Goal: Transaction & Acquisition: Book appointment/travel/reservation

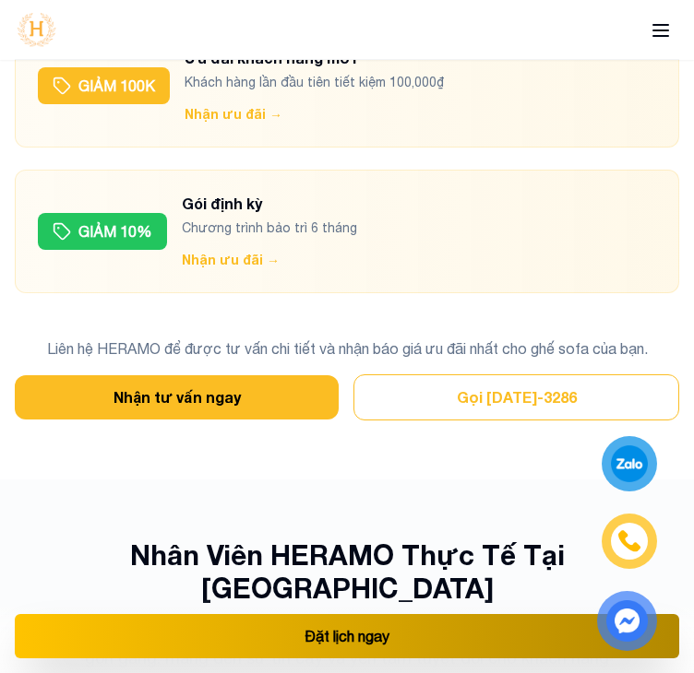
scroll to position [9985, 0]
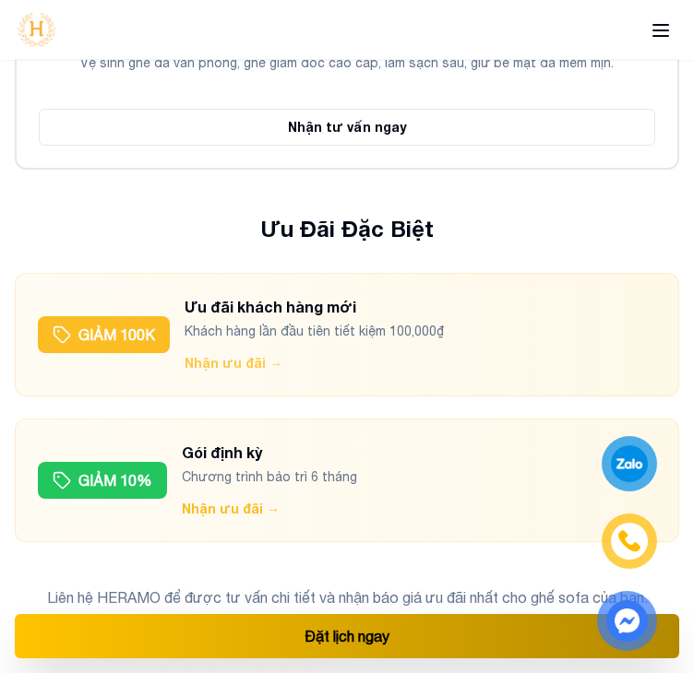
click at [246, 354] on button "Nhận ưu đãi →" at bounding box center [233, 363] width 98 height 18
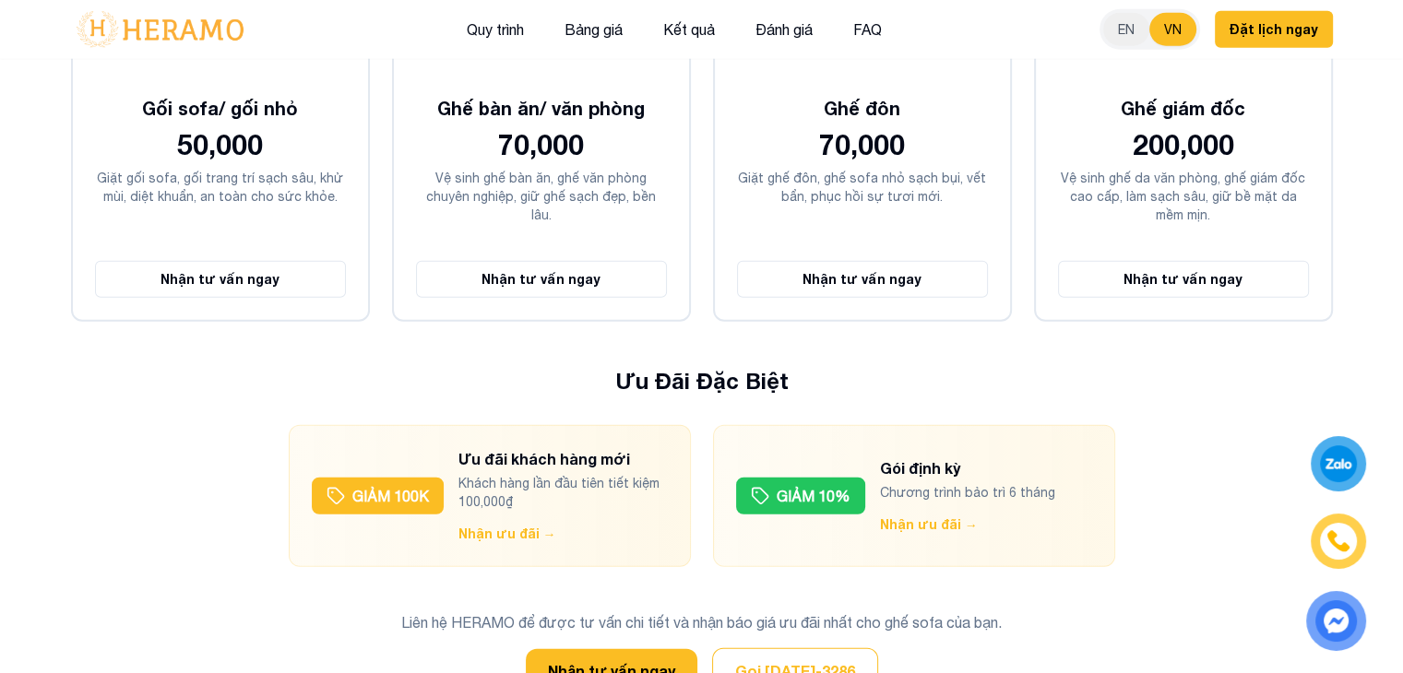
scroll to position [4942, 0]
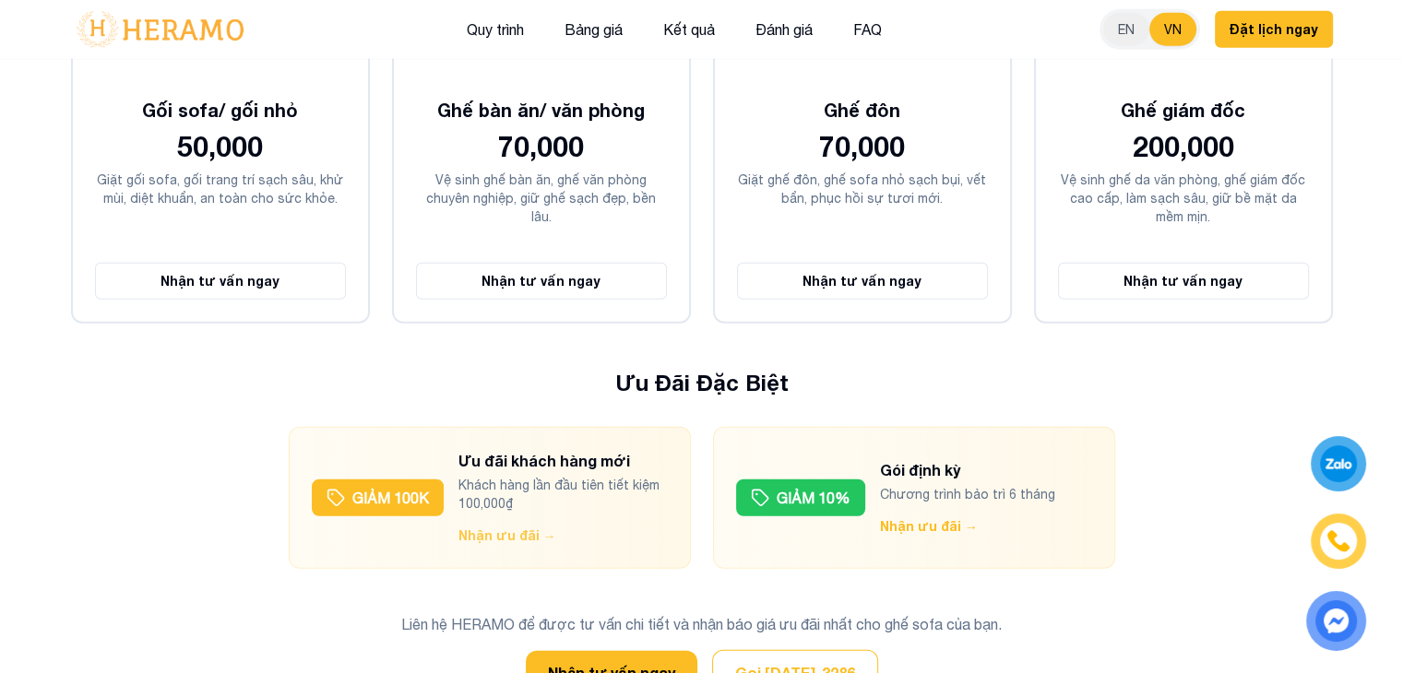
click at [517, 527] on button "Nhận ưu đãi →" at bounding box center [507, 536] width 98 height 18
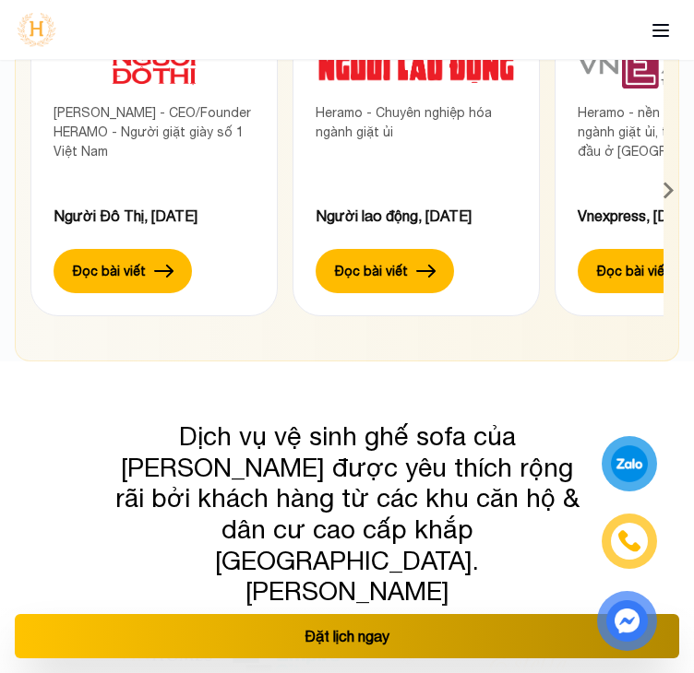
scroll to position [17440, 0]
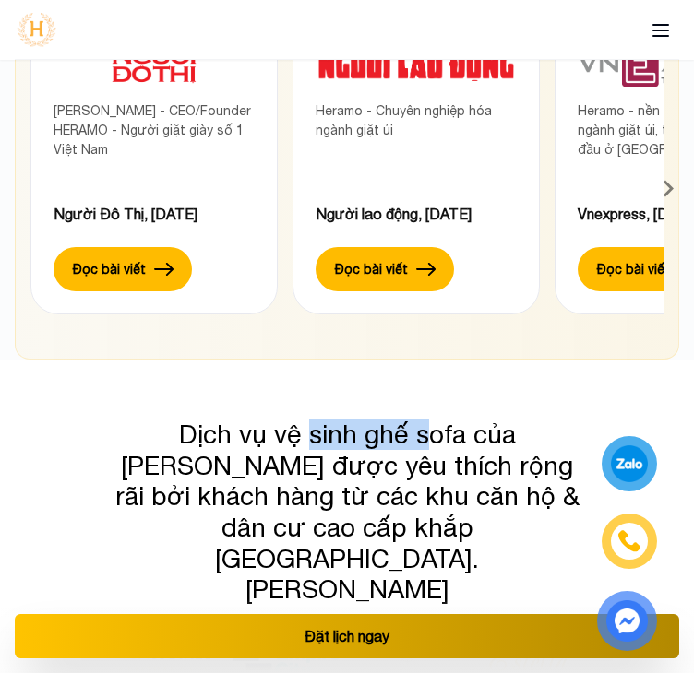
drag, startPoint x: 260, startPoint y: 148, endPoint x: 381, endPoint y: 211, distance: 136.1
click at [381, 360] on div "Dịch vụ vệ sinh ghế sofa của [PERSON_NAME] được yêu thích rộng rãi bởi khách hà…" at bounding box center [347, 627] width 694 height 534
click at [381, 419] on h3 "Dịch vụ vệ sinh ghế sofa của [PERSON_NAME] được yêu thích rộng rãi bởi khách hà…" at bounding box center [347, 512] width 470 height 186
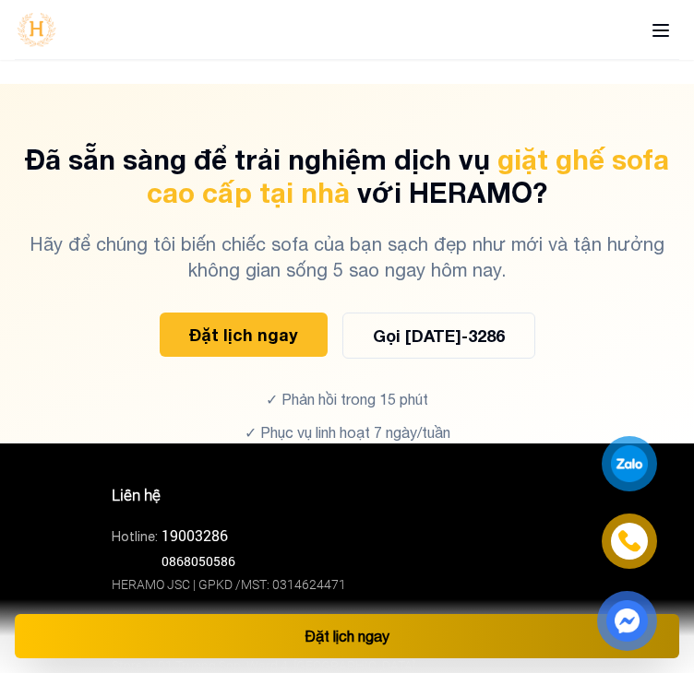
scroll to position [13840, 0]
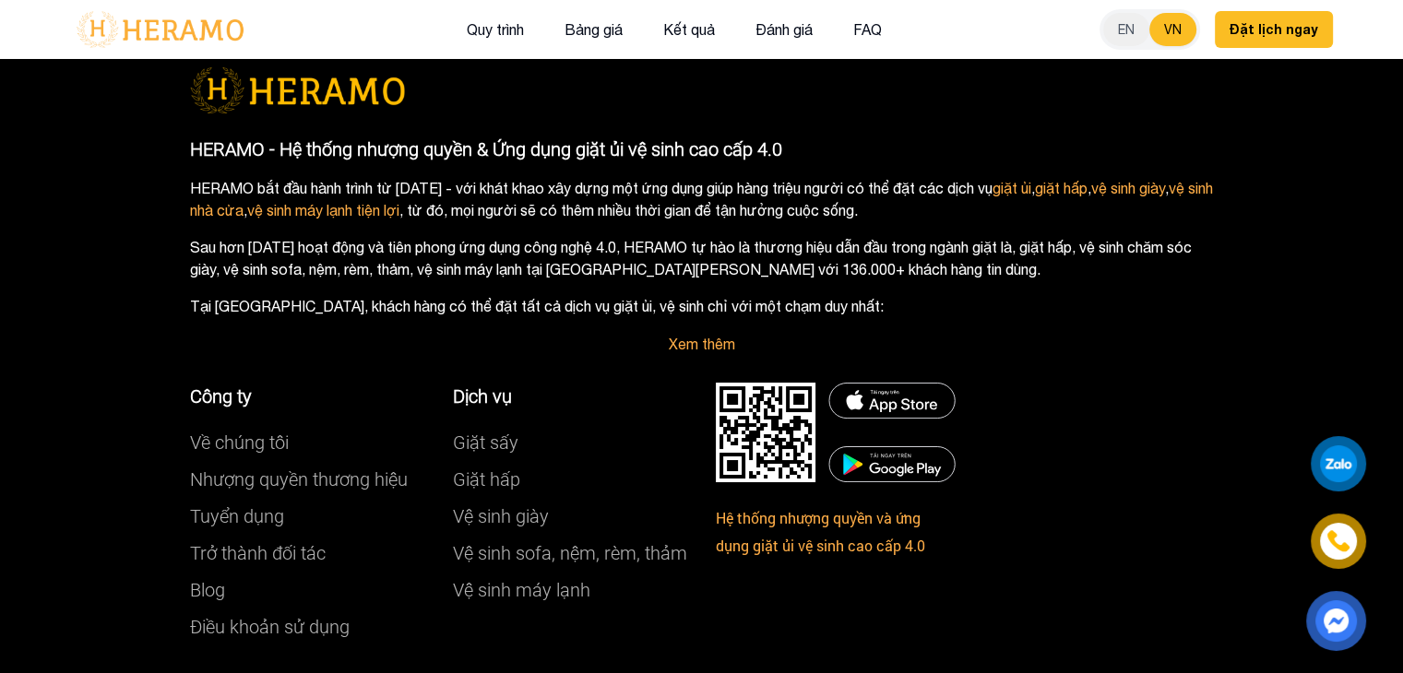
click at [1039, 389] on div "Công ty Về chúng tôi Nhượng quyền thương hiệu Tuyển dụng Trở thành đối tác Blog…" at bounding box center [701, 514] width 1051 height 318
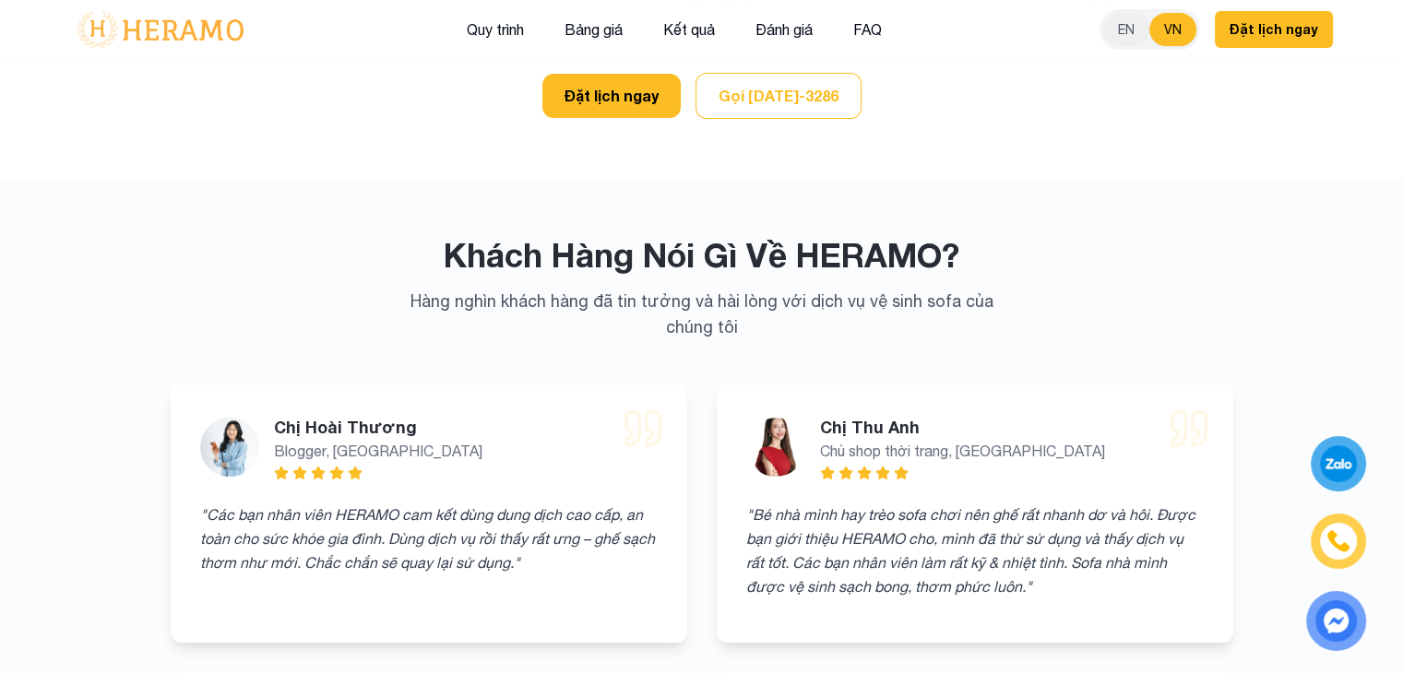
scroll to position [7545, 0]
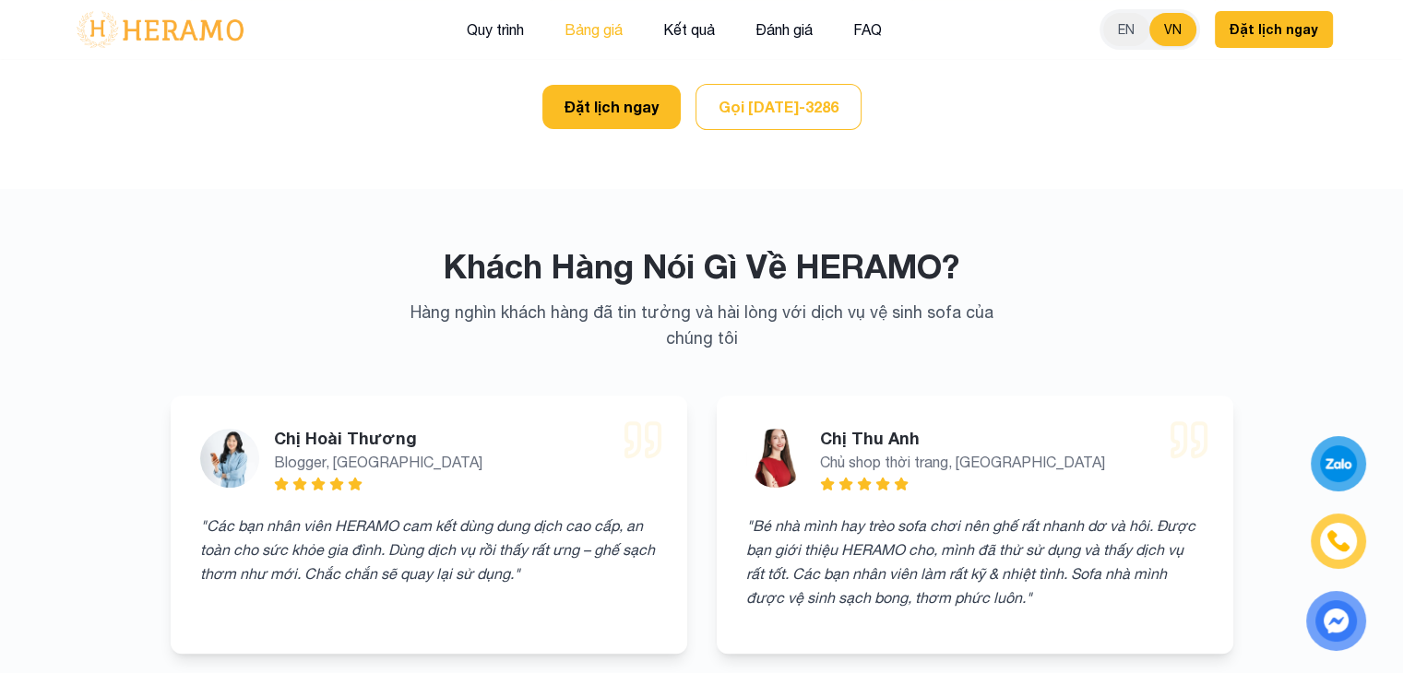
click at [608, 30] on button "Bảng giá" at bounding box center [593, 30] width 69 height 24
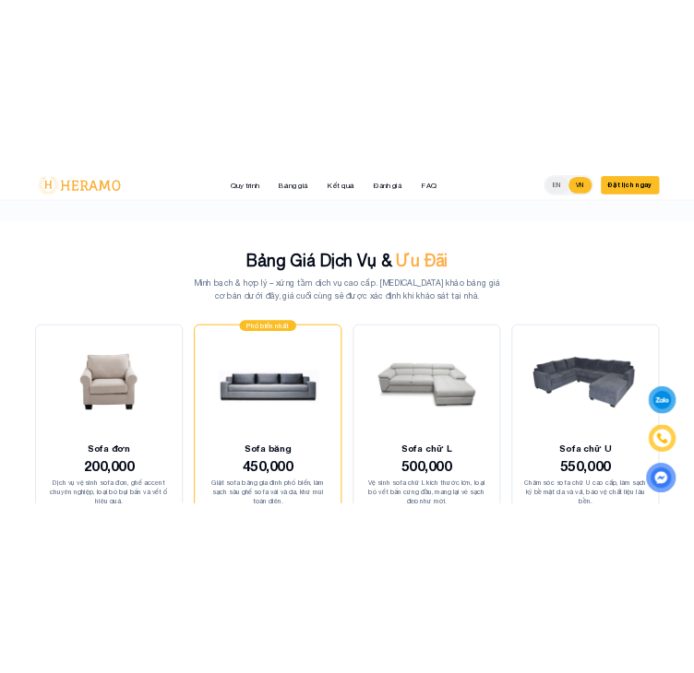
scroll to position [5850, 0]
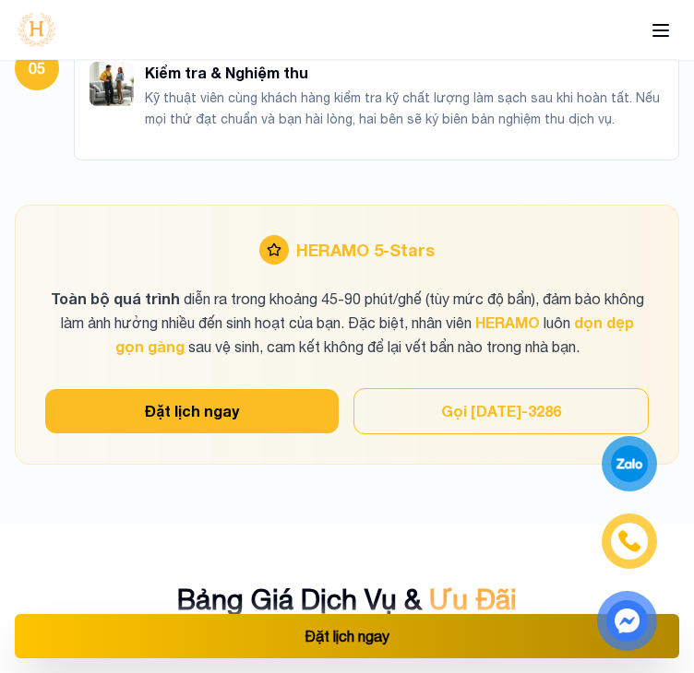
click at [655, 40] on icon at bounding box center [660, 30] width 22 height 22
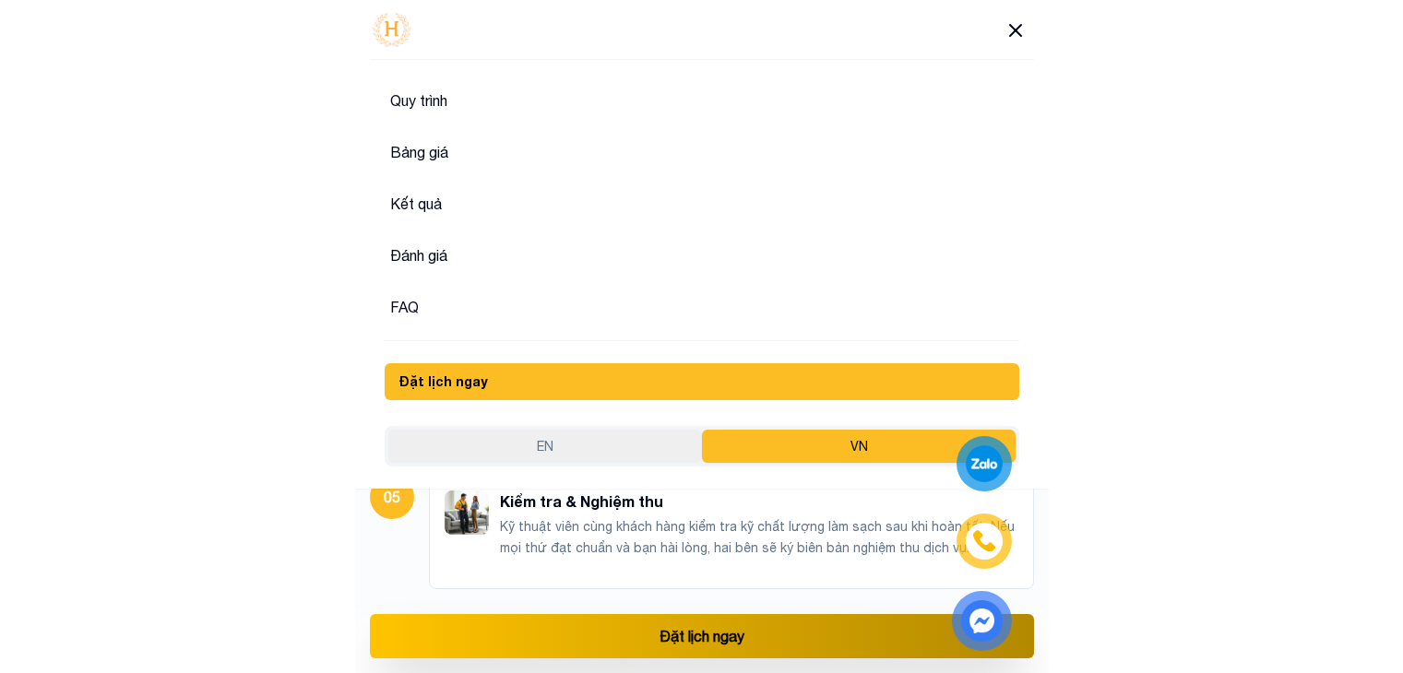
scroll to position [6278, 0]
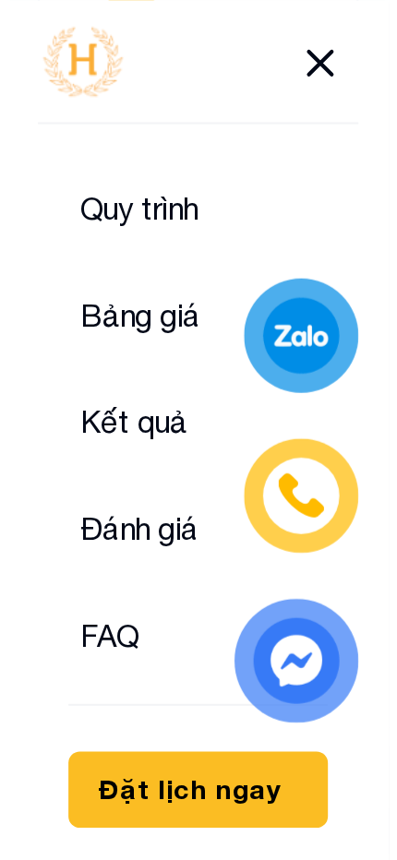
scroll to position [3082, 0]
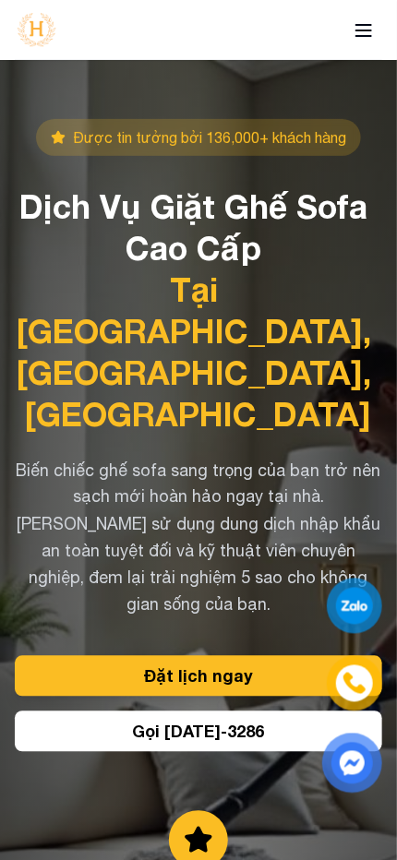
click at [196, 656] on button "Đặt lịch ngay" at bounding box center [198, 676] width 367 height 41
click at [257, 711] on button "Gọi [DATE]-3286" at bounding box center [198, 731] width 367 height 41
click at [358, 33] on icon at bounding box center [363, 30] width 22 height 22
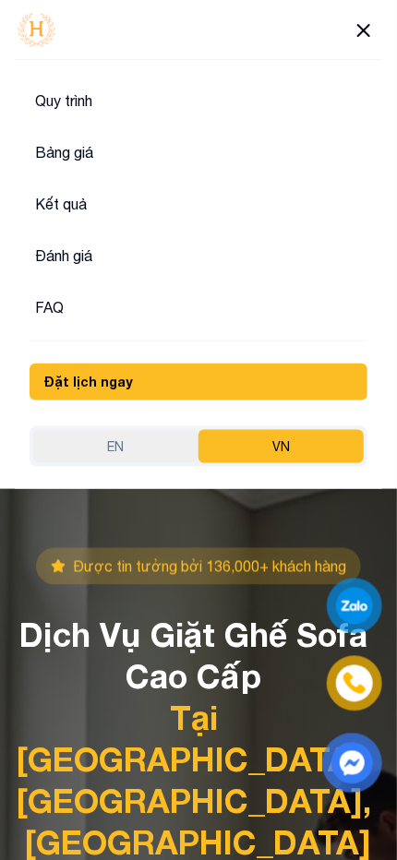
click at [130, 380] on button "Đặt lịch ngay" at bounding box center [199, 381] width 338 height 37
click at [361, 27] on icon at bounding box center [363, 30] width 11 height 11
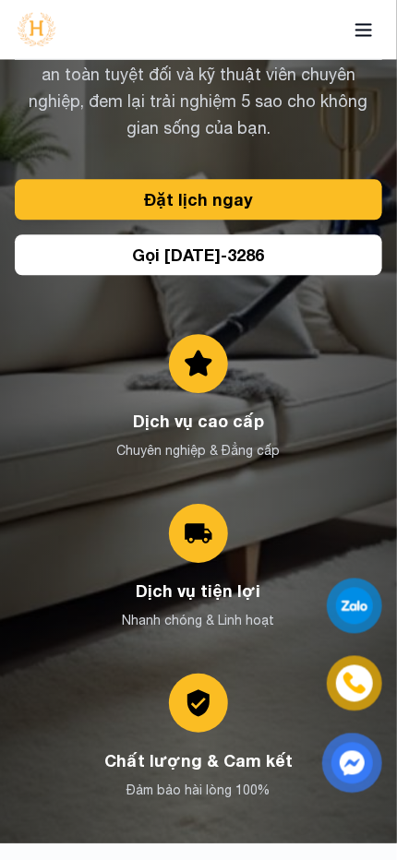
scroll to position [516, 0]
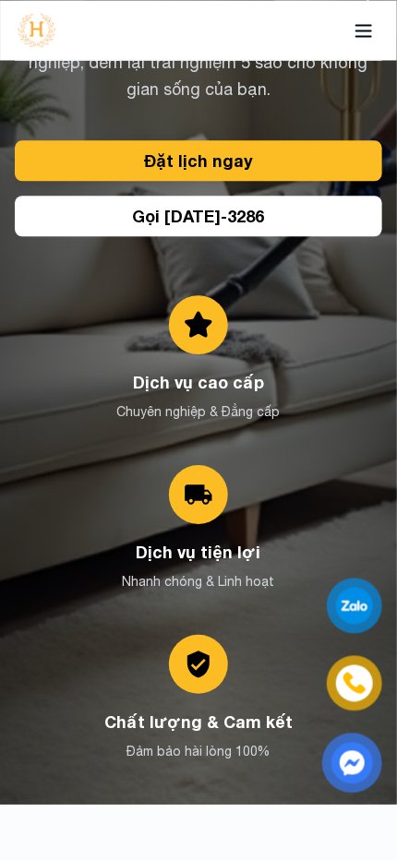
click at [346, 614] on div at bounding box center [354, 606] width 37 height 36
click at [349, 691] on img at bounding box center [354, 683] width 22 height 22
click at [353, 762] on img at bounding box center [351, 763] width 39 height 39
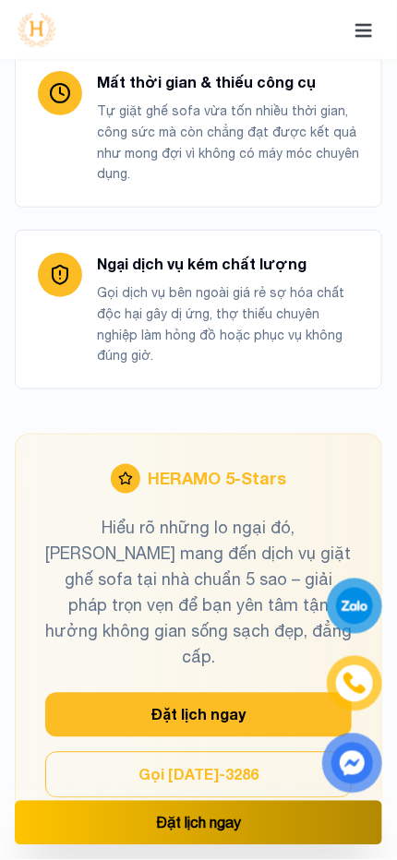
scroll to position [2011, 0]
click at [226, 693] on button "Đặt lịch ngay" at bounding box center [198, 715] width 306 height 44
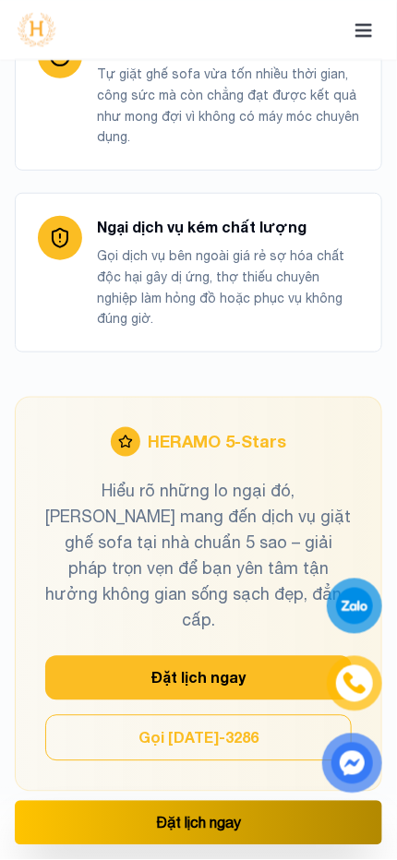
scroll to position [2049, 0]
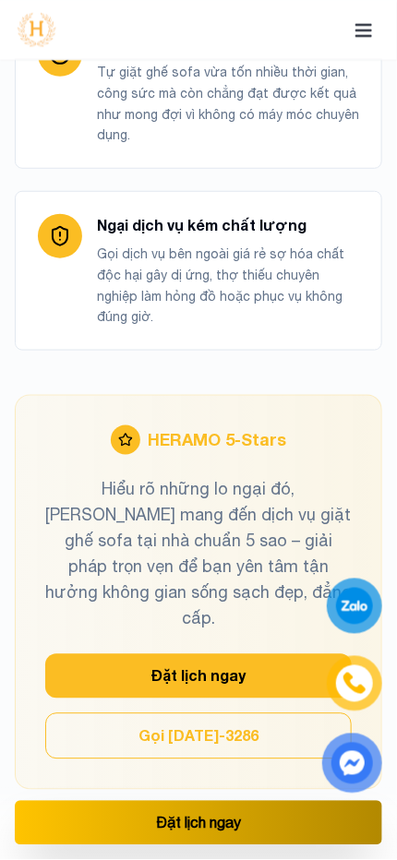
click at [235, 713] on button "Gọi [DATE]-3286" at bounding box center [198, 736] width 306 height 46
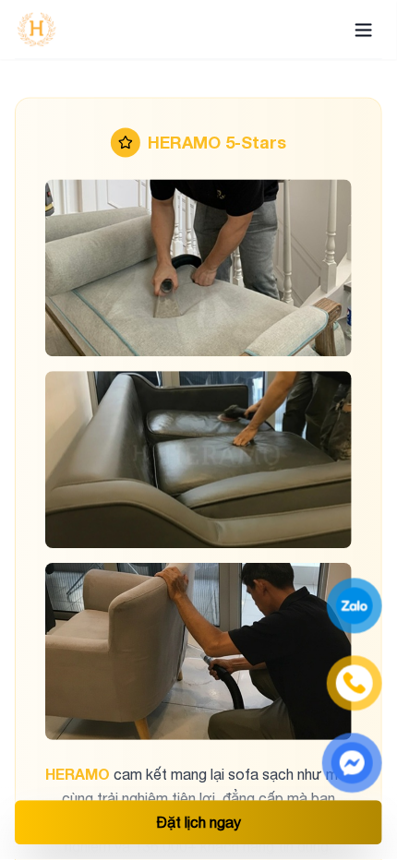
scroll to position [5394, 0]
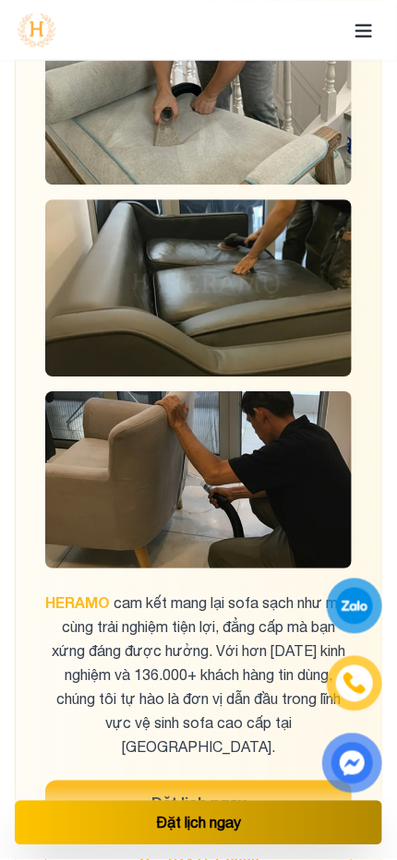
scroll to position [5564, 0]
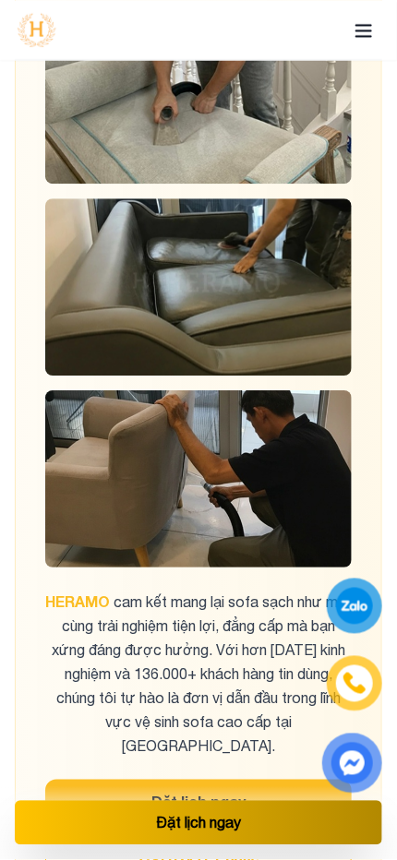
click at [214, 838] on button "Gọi [DATE]-3286" at bounding box center [198, 861] width 306 height 46
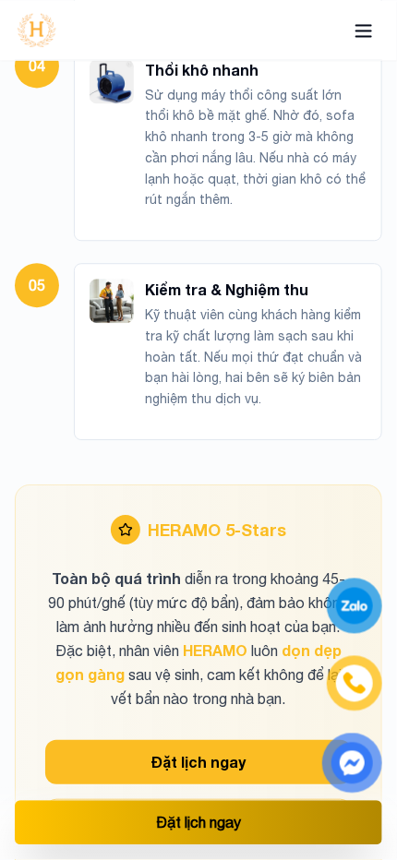
scroll to position [7466, 0]
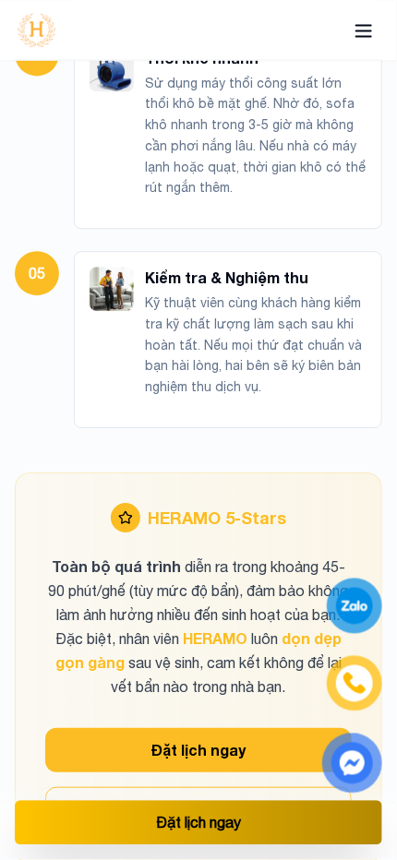
click at [220, 728] on button "Đặt lịch ngay" at bounding box center [198, 750] width 306 height 44
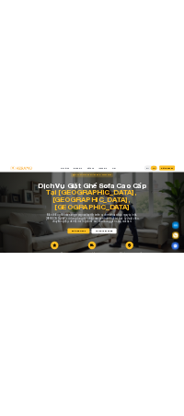
scroll to position [7466, 0]
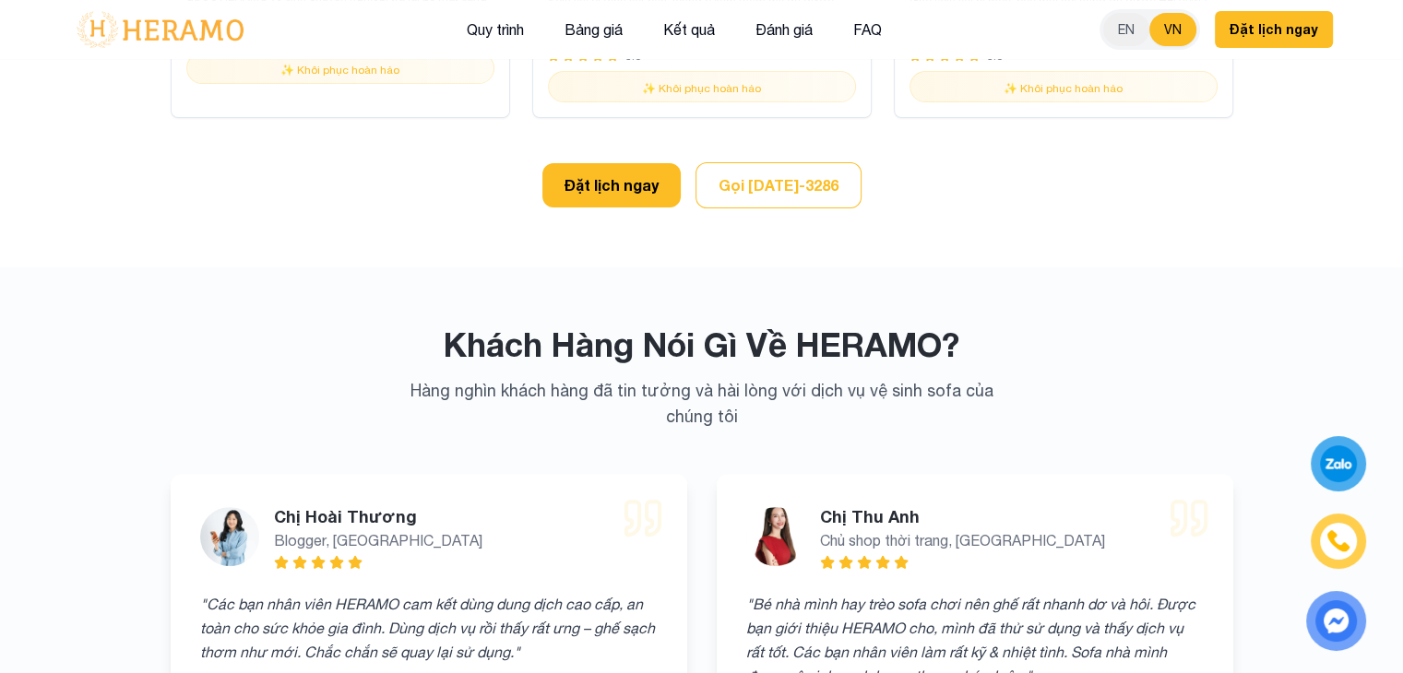
drag, startPoint x: 0, startPoint y: 0, endPoint x: 1241, endPoint y: 159, distance: 1250.7
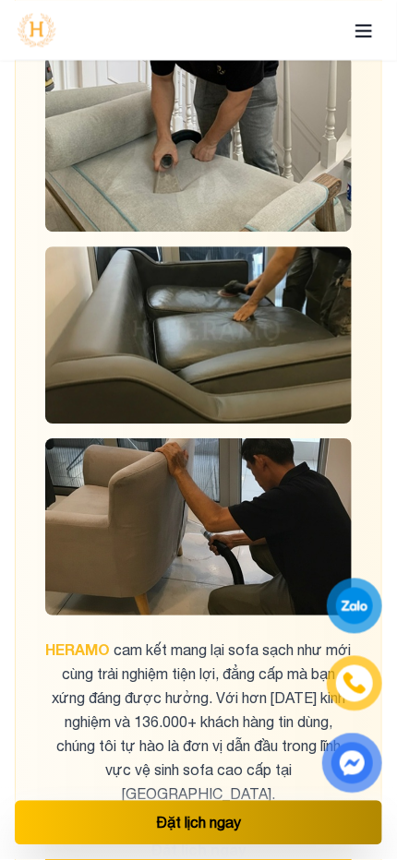
scroll to position [5516, 0]
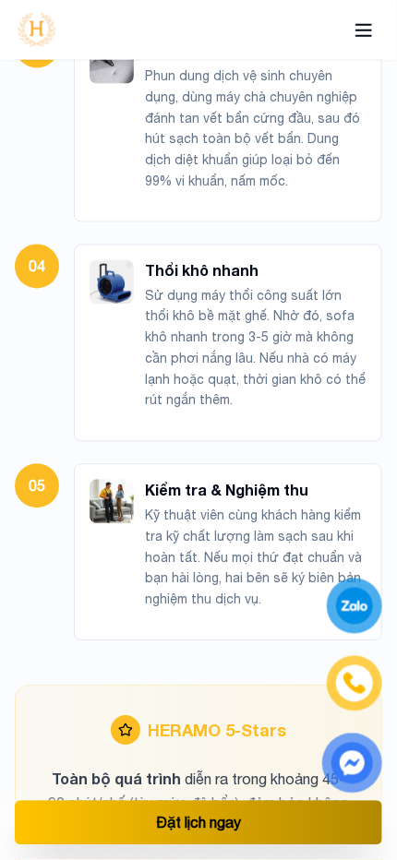
scroll to position [7256, 0]
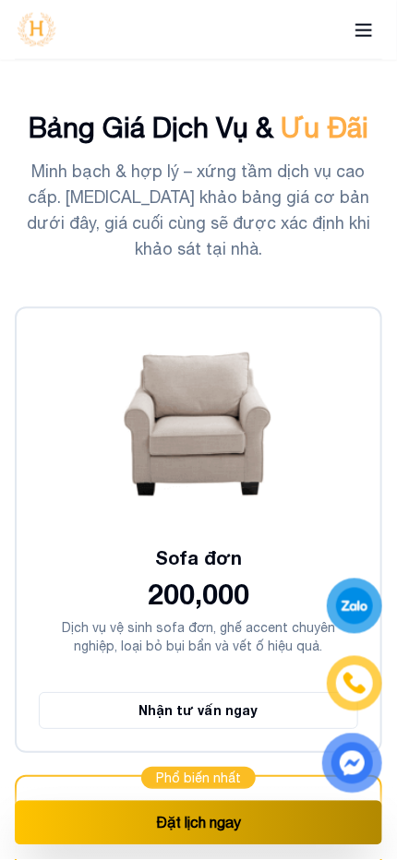
scroll to position [8337, 0]
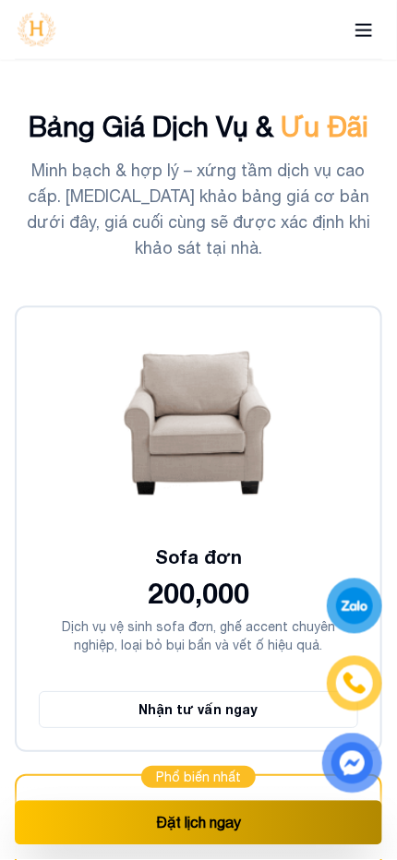
click at [241, 692] on button "Nhận tư vấn ngay" at bounding box center [198, 710] width 319 height 37
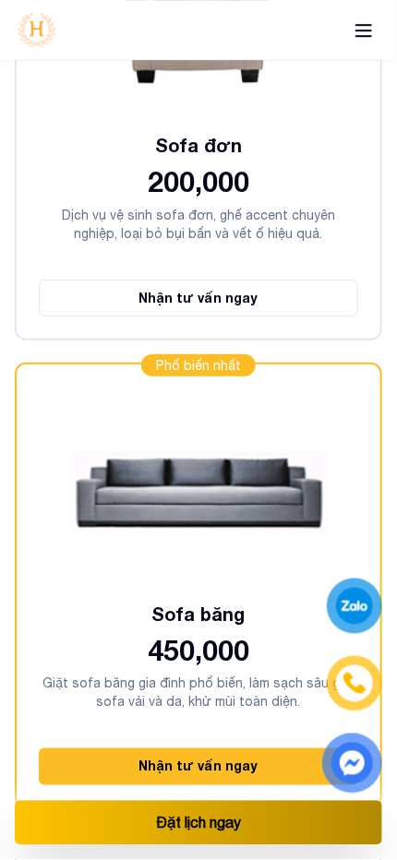
scroll to position [8770, 0]
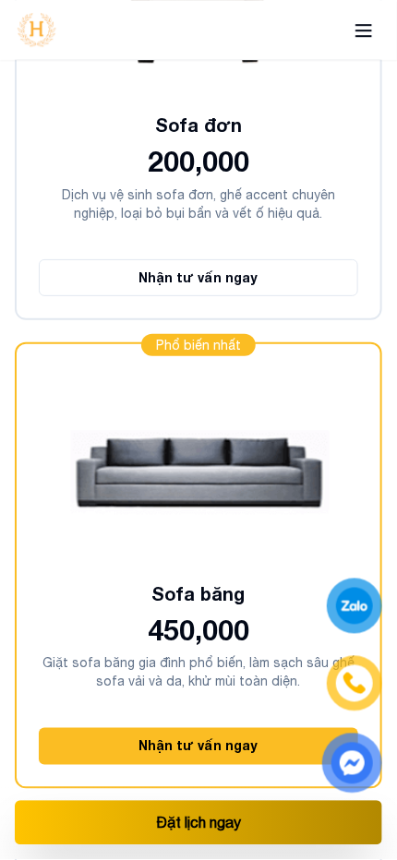
click at [244, 728] on button "Nhận tư vấn ngay" at bounding box center [198, 746] width 319 height 37
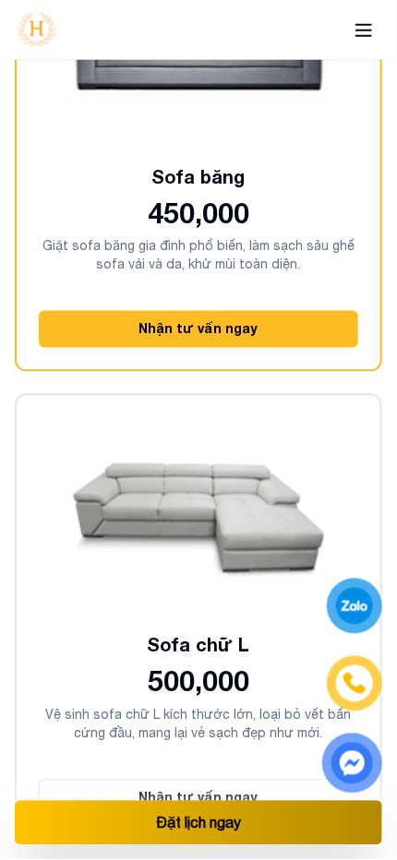
scroll to position [9187, 0]
click at [226, 779] on button "Nhận tư vấn ngay" at bounding box center [198, 797] width 319 height 37
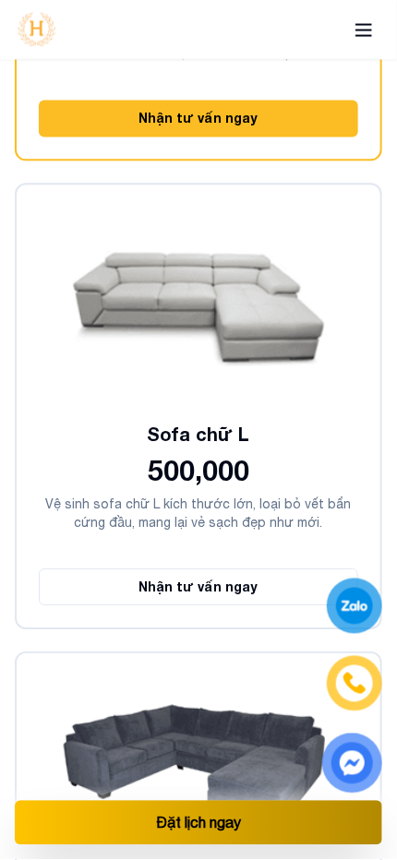
scroll to position [9460, 0]
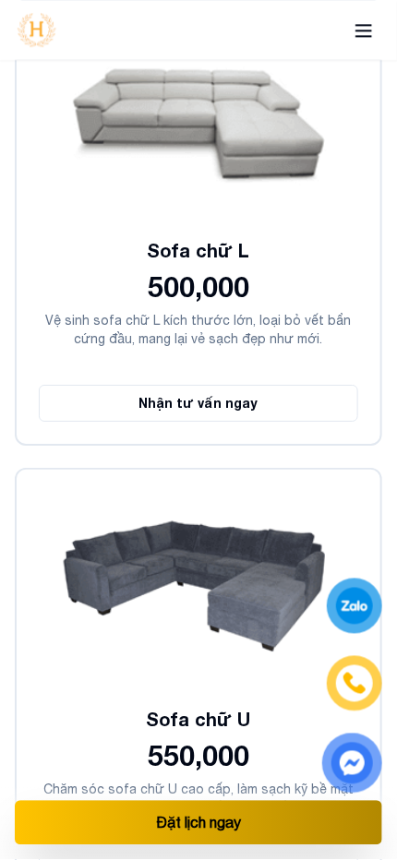
scroll to position [9600, 0]
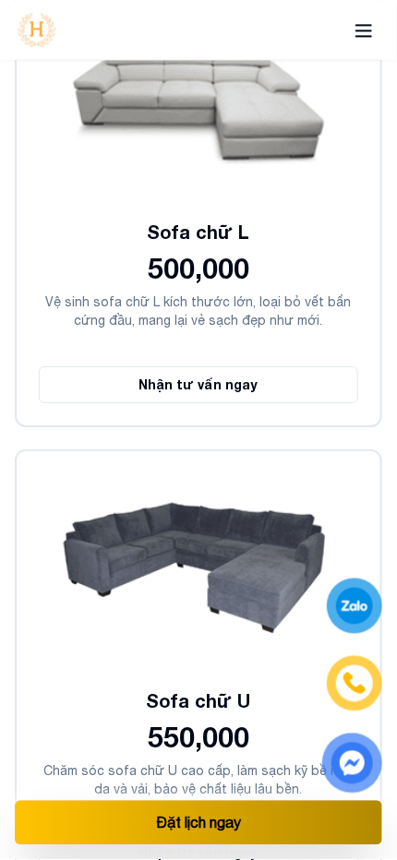
click at [210, 835] on button "Nhận tư vấn ngay" at bounding box center [198, 853] width 319 height 37
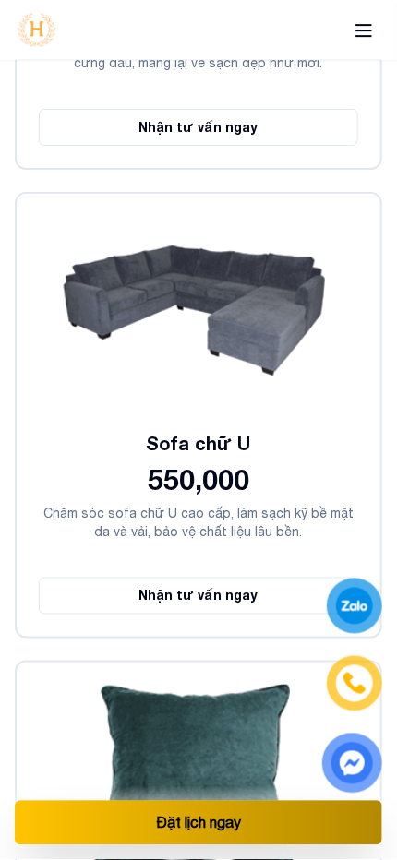
scroll to position [9958, 0]
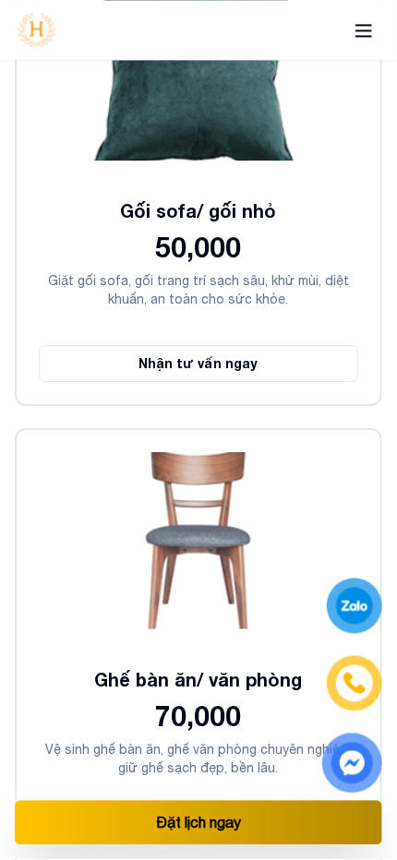
scroll to position [10559, 0]
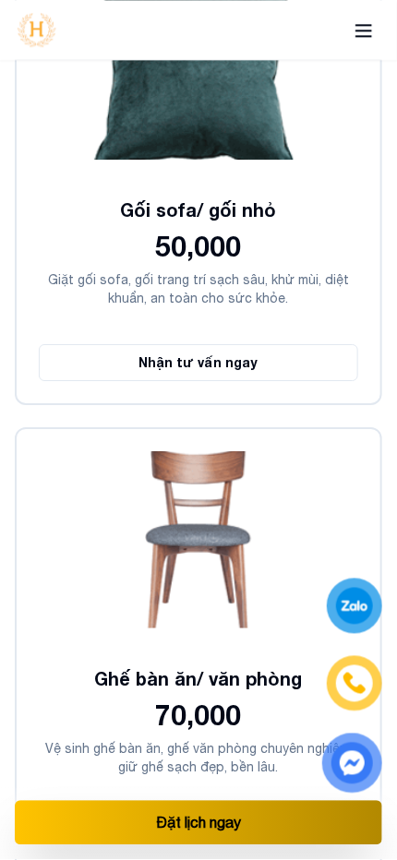
click at [186, 813] on button "Nhận tư vấn ngay" at bounding box center [198, 831] width 319 height 37
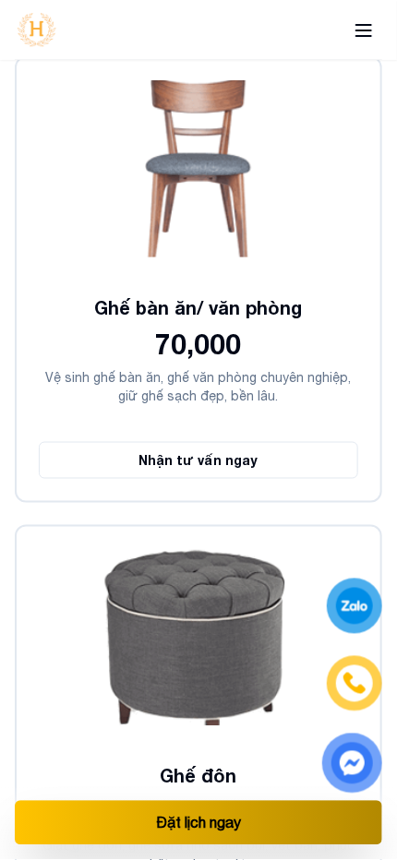
scroll to position [10938, 0]
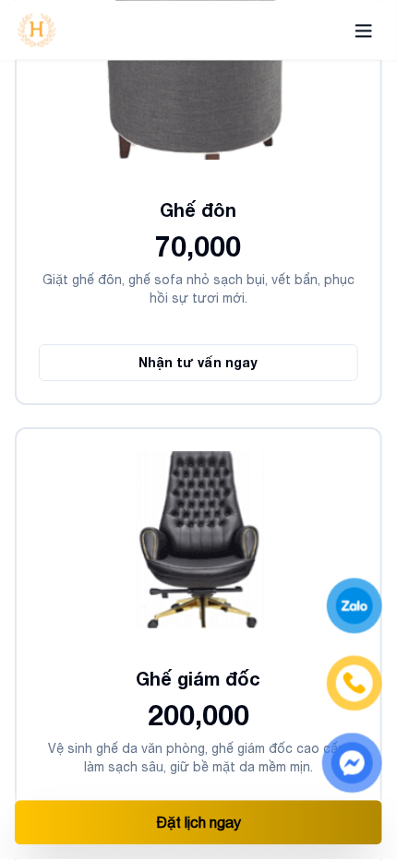
scroll to position [11498, 0]
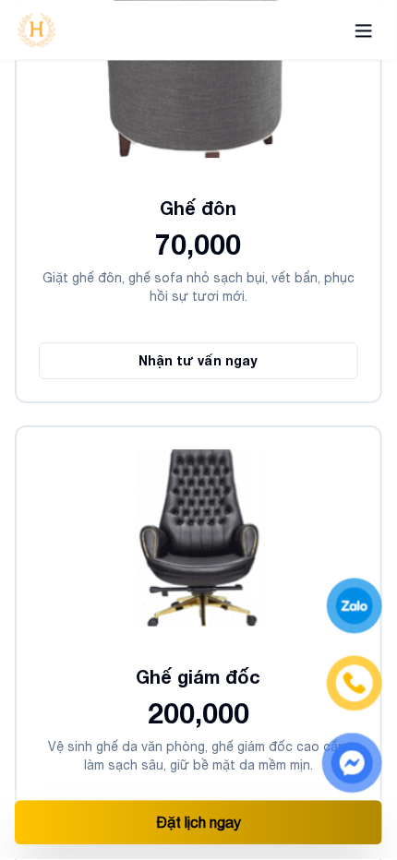
click at [192, 811] on button "Nhận tư vấn ngay" at bounding box center [198, 829] width 319 height 37
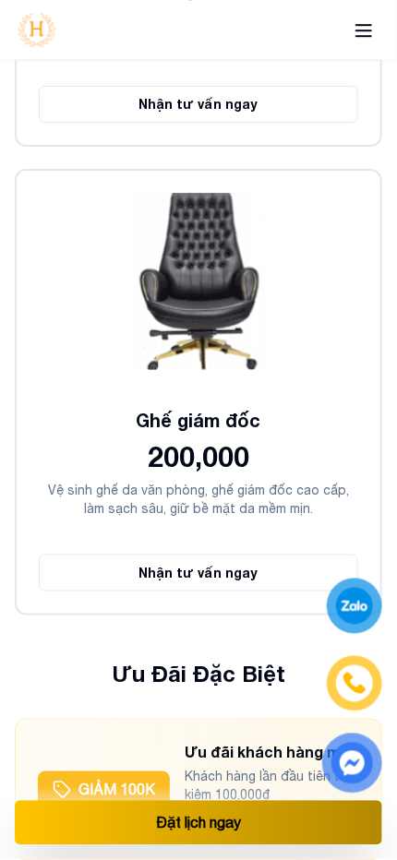
scroll to position [11756, 0]
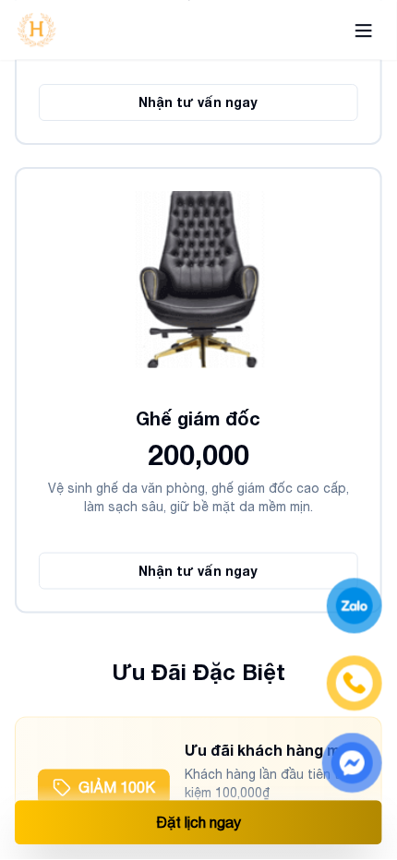
click at [232, 816] on button "Nhận ưu đãi →" at bounding box center [233, 825] width 98 height 18
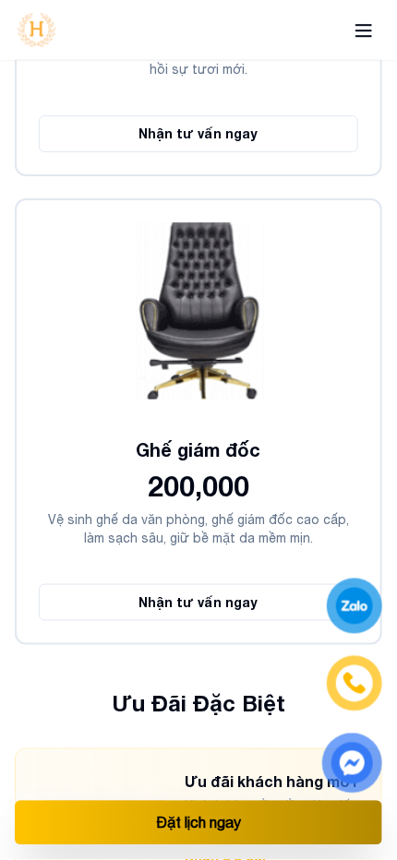
scroll to position [11736, 0]
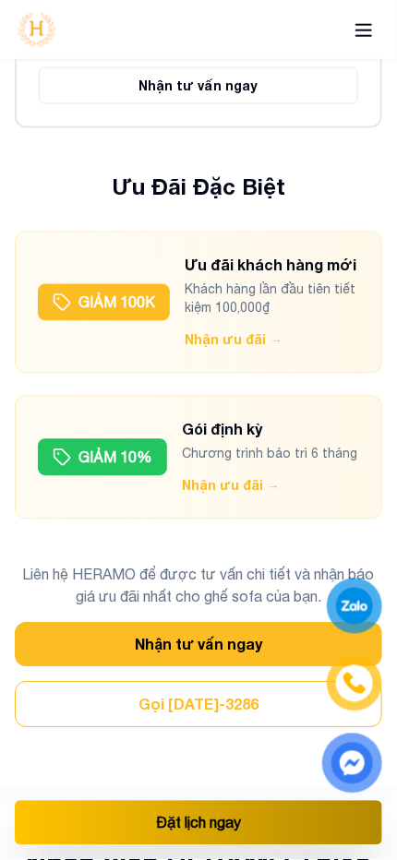
scroll to position [11975, 0]
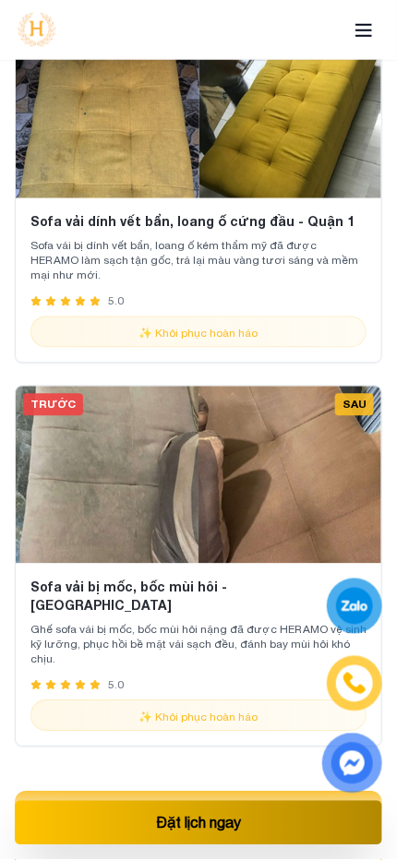
scroll to position [16160, 0]
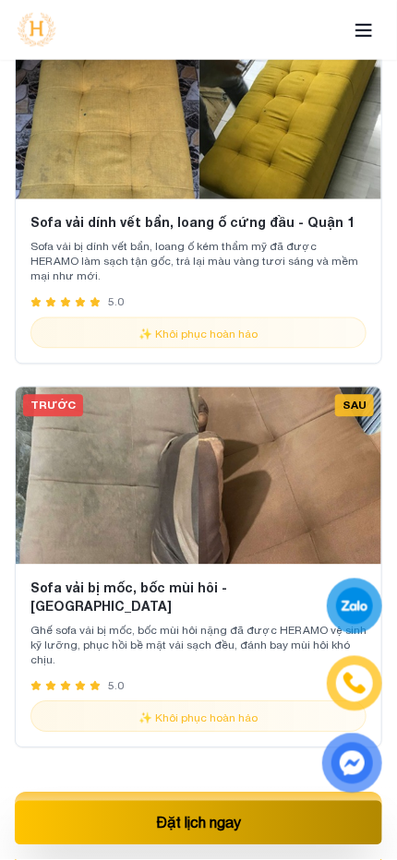
click at [228, 792] on button "Đặt lịch ngay" at bounding box center [198, 814] width 367 height 44
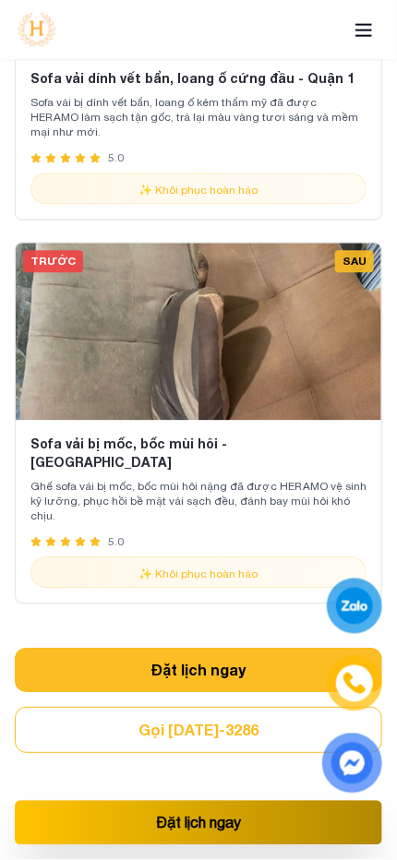
scroll to position [16284, 0]
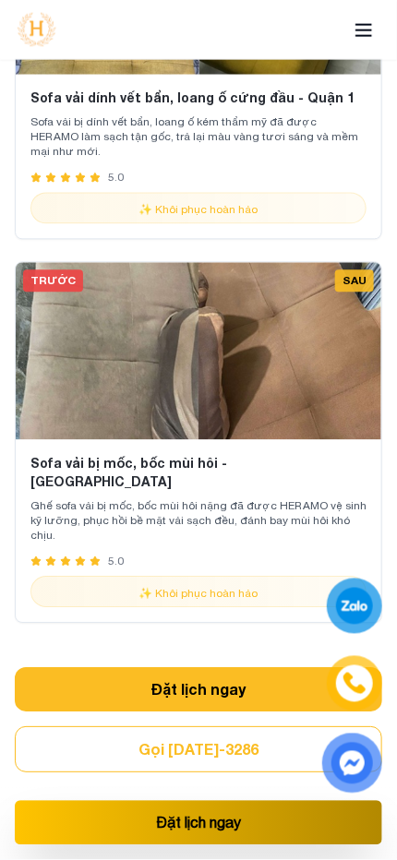
click at [216, 727] on button "Gọi [DATE]-3286" at bounding box center [198, 750] width 367 height 46
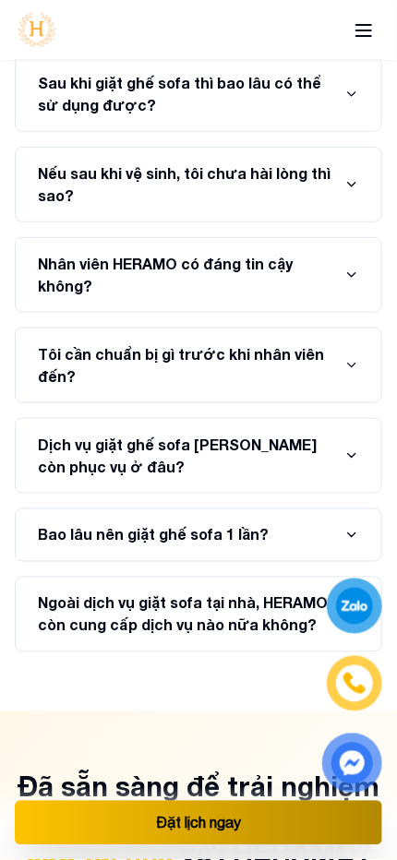
scroll to position [23823, 0]
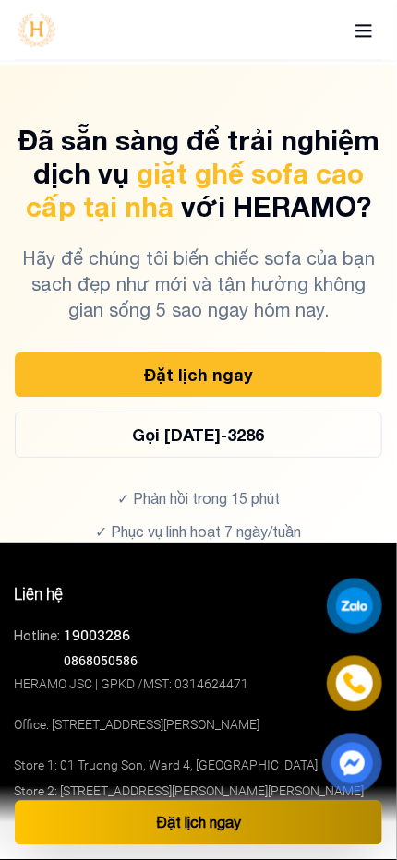
scroll to position [24506, 0]
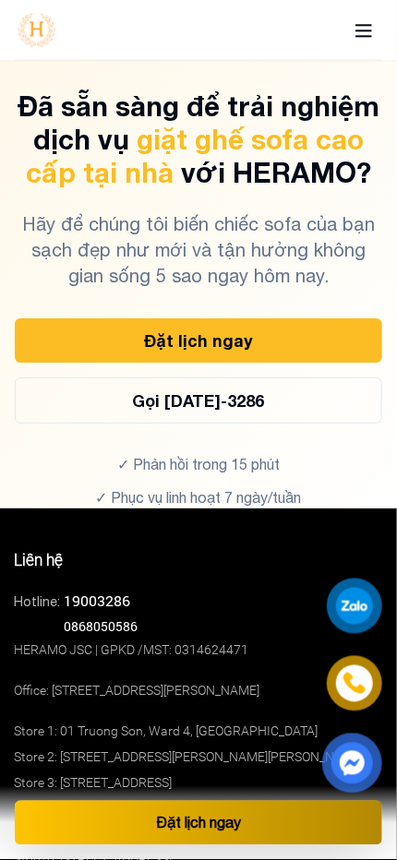
click at [132, 826] on button "Đặt lịch ngay" at bounding box center [198, 823] width 367 height 44
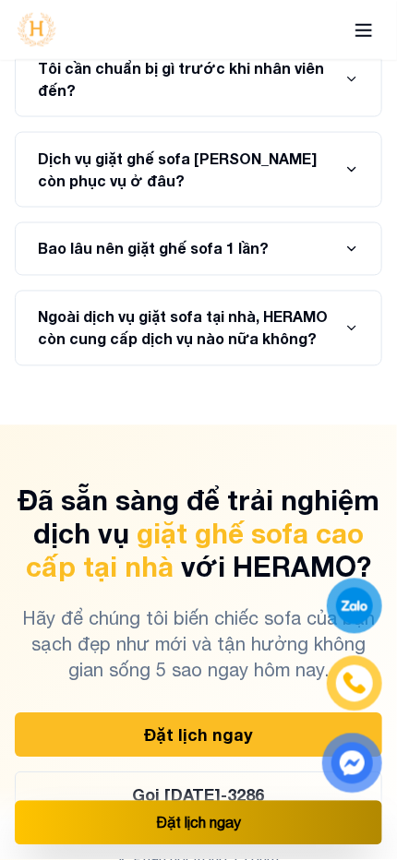
scroll to position [24099, 0]
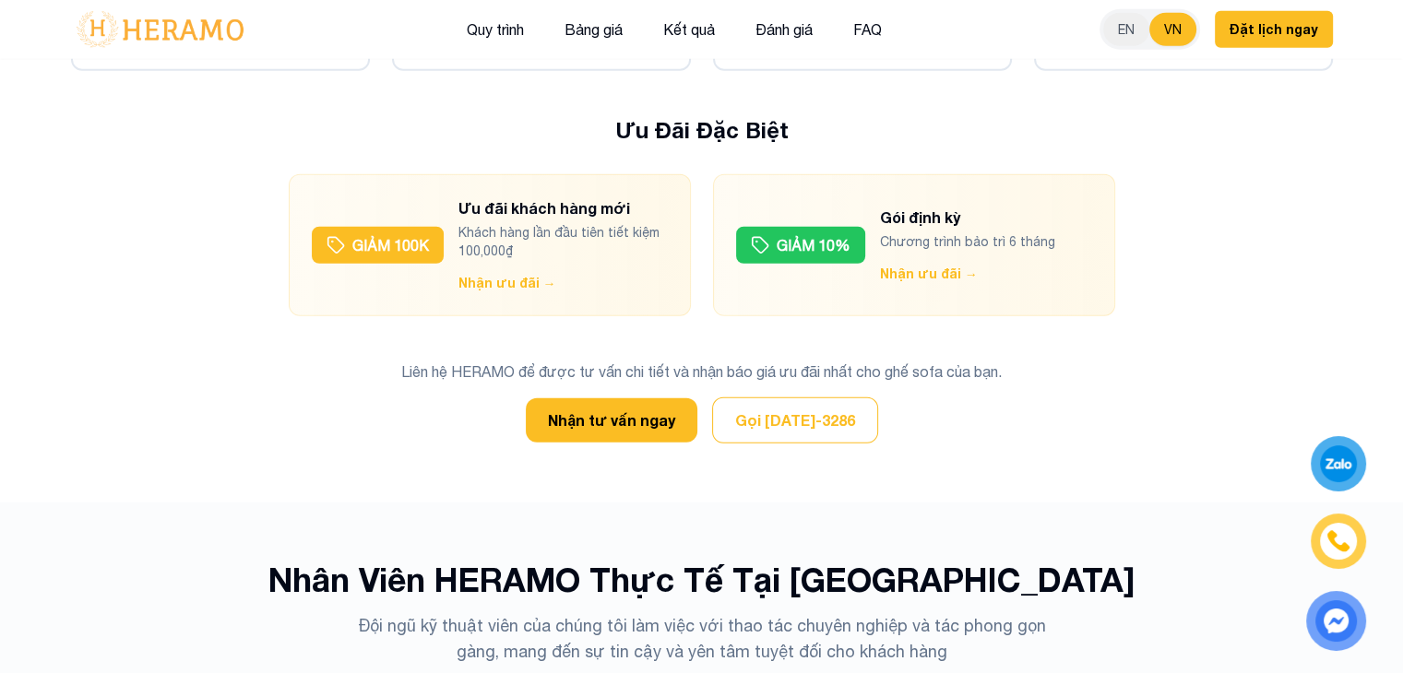
scroll to position [5191, 0]
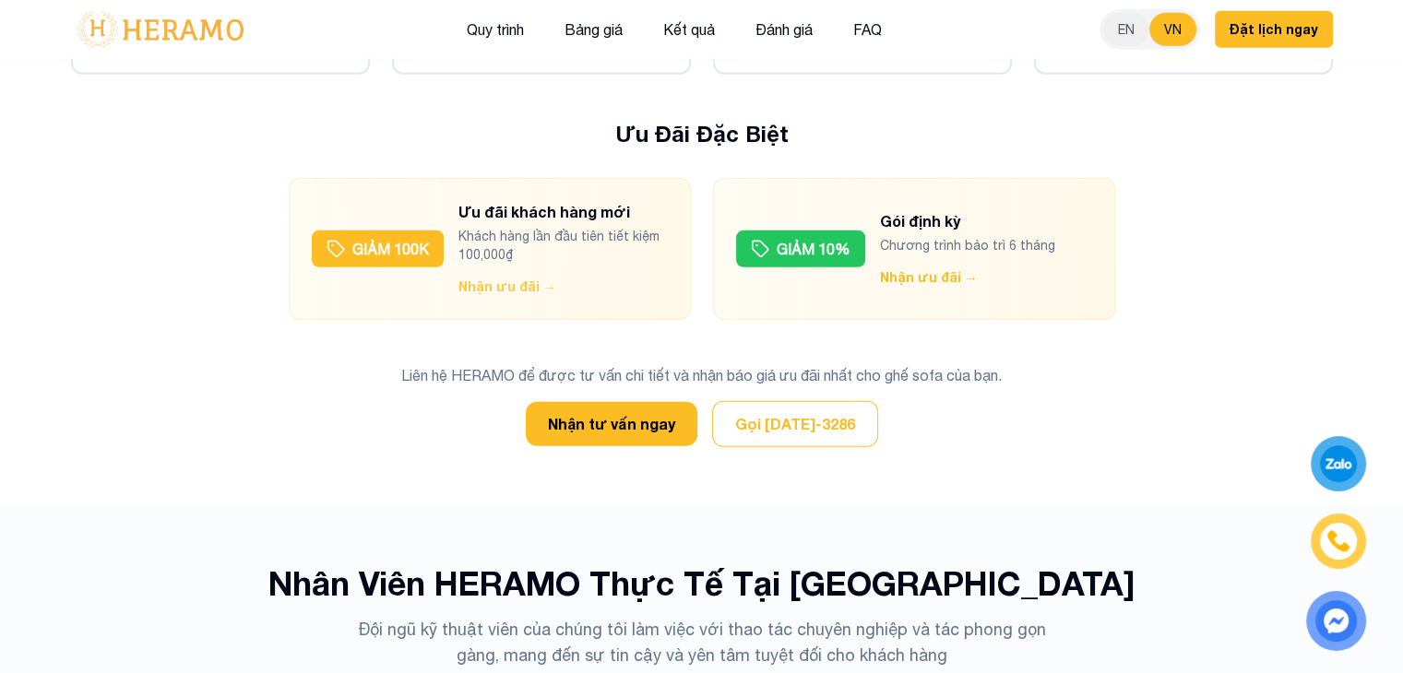
click at [514, 278] on button "Nhận ưu đãi →" at bounding box center [507, 287] width 98 height 18
click at [906, 220] on div "Gói định kỳ Chương trình bảo trì 6 tháng Nhận ưu đãi →" at bounding box center [967, 248] width 175 height 77
click at [900, 268] on button "Nhận ưu đãi →" at bounding box center [929, 277] width 98 height 18
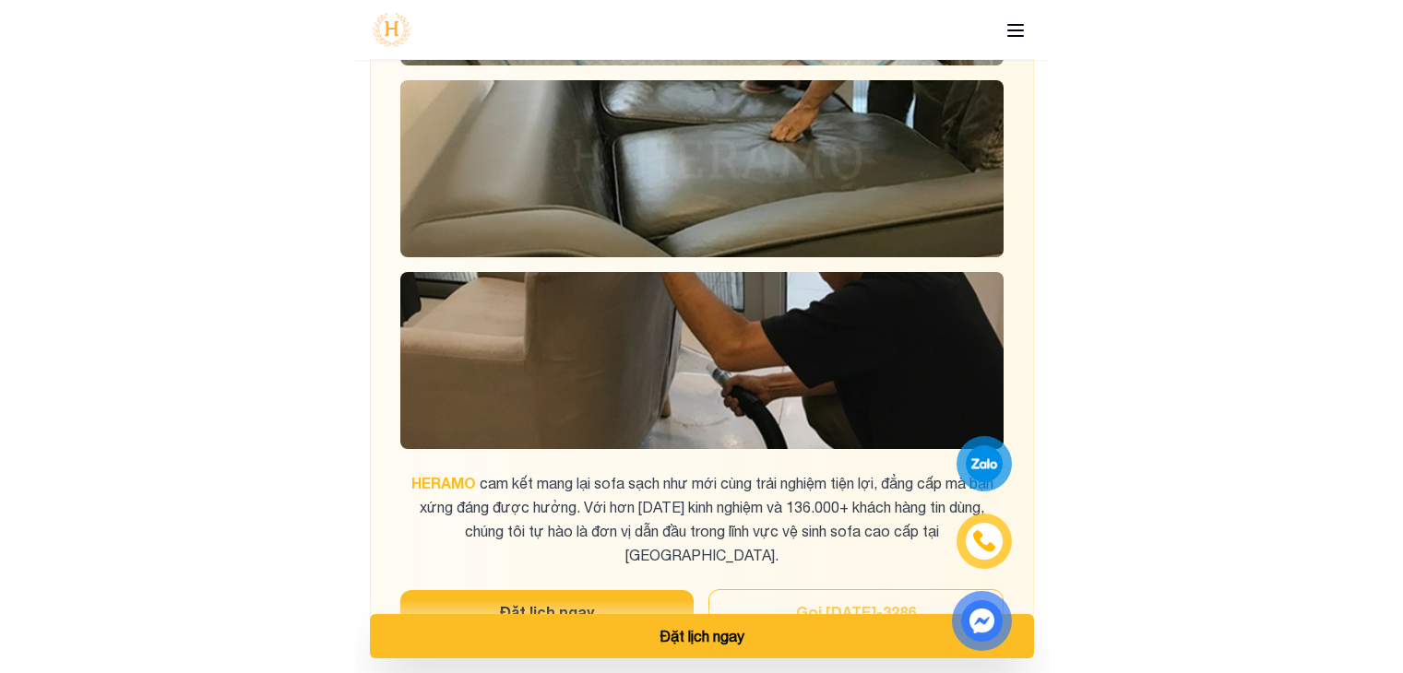
scroll to position [4316, 0]
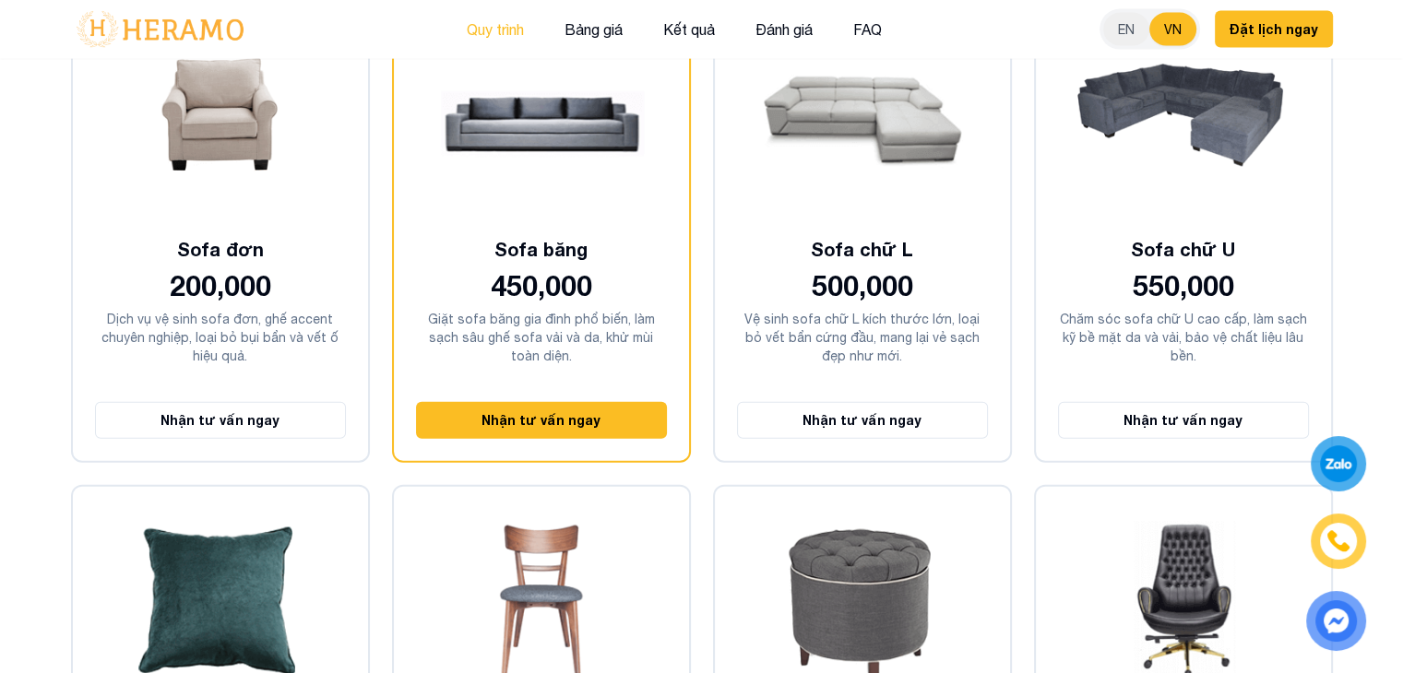
click at [520, 30] on button "Quy trình" at bounding box center [495, 30] width 68 height 24
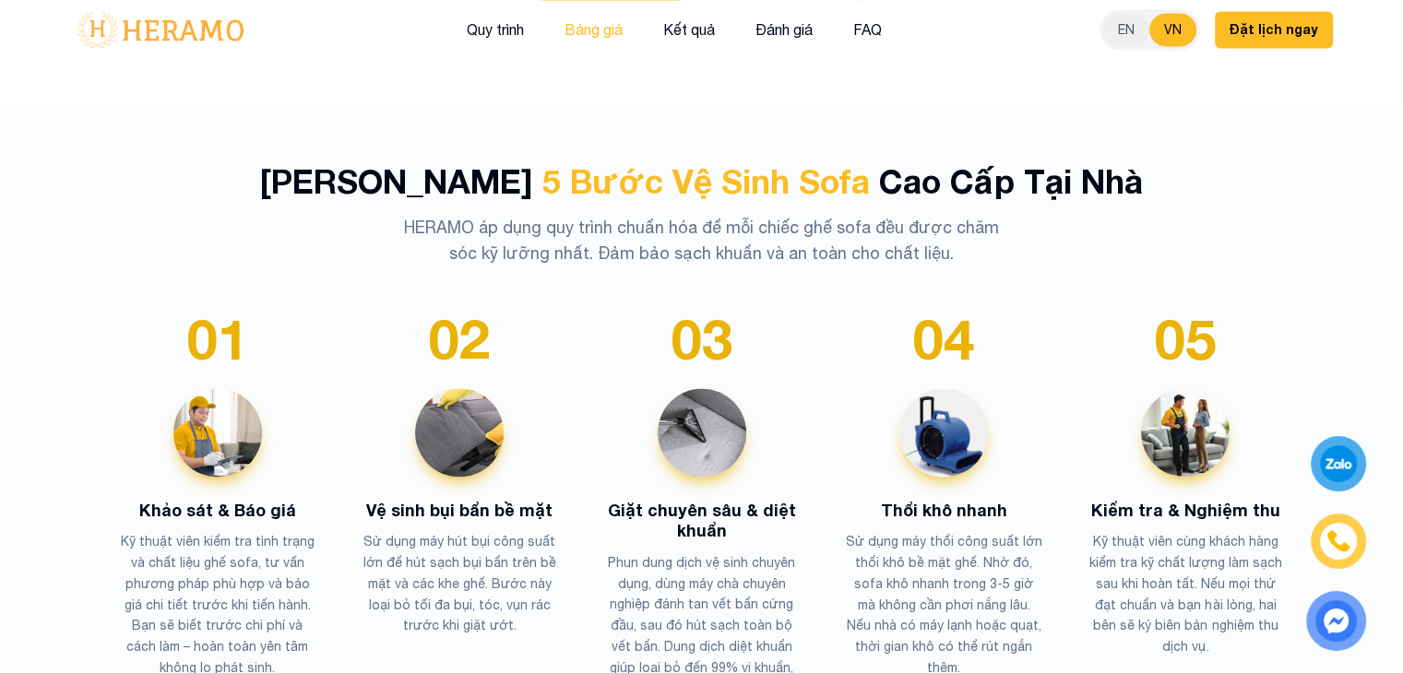
click at [608, 30] on button "Bảng giá" at bounding box center [593, 30] width 69 height 24
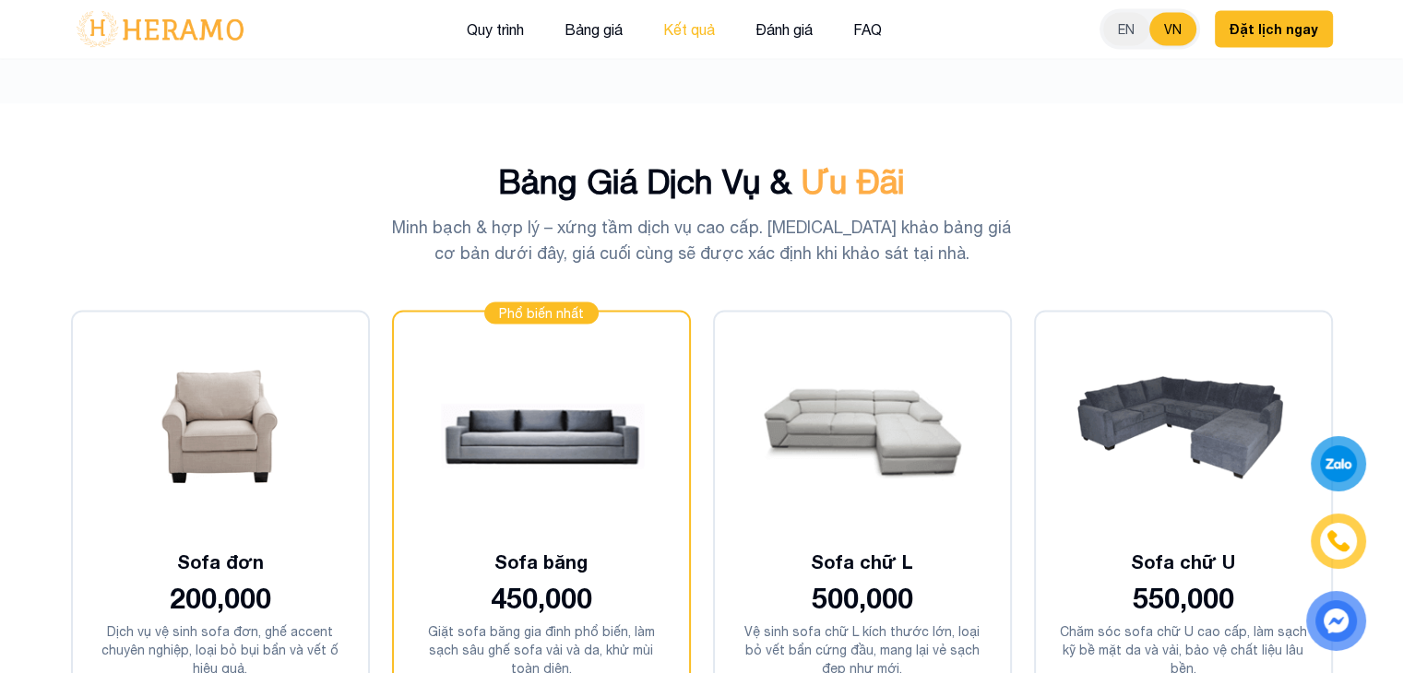
click at [674, 33] on button "Kết quả" at bounding box center [689, 30] width 63 height 24
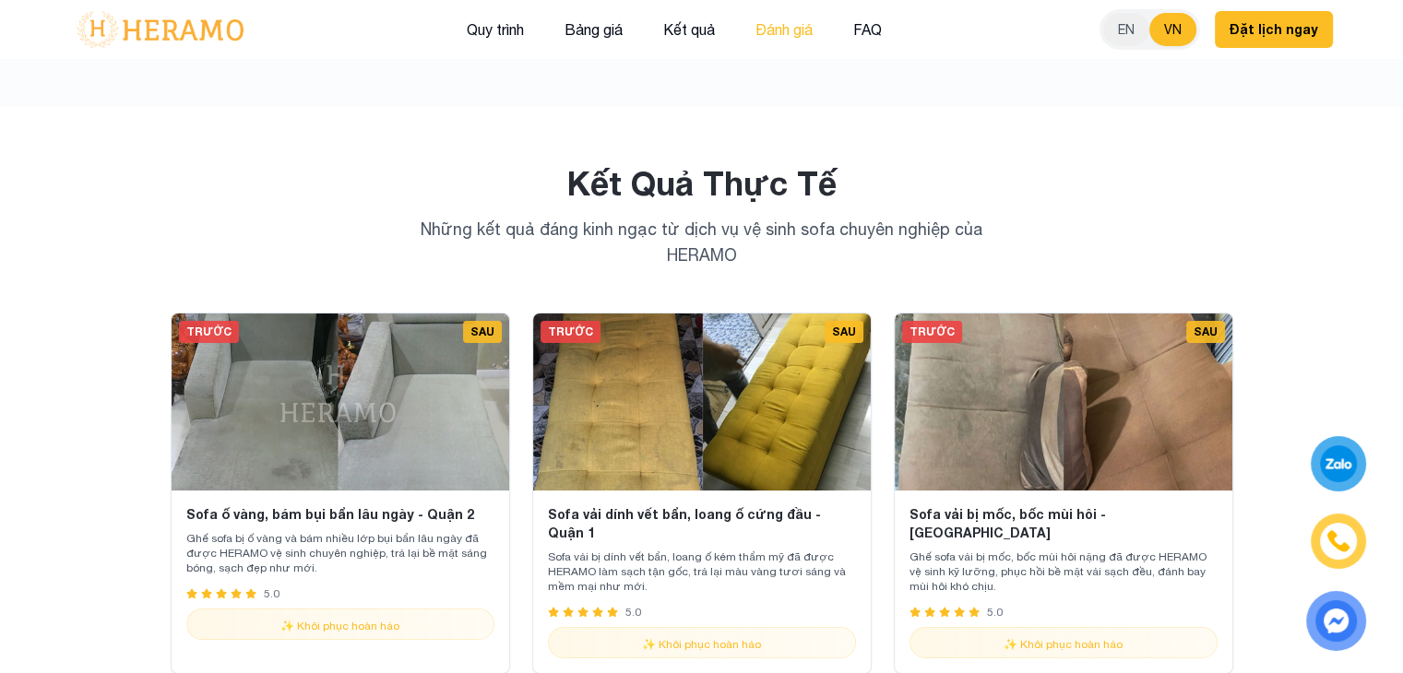
click at [771, 34] on button "Đánh giá" at bounding box center [784, 30] width 68 height 24
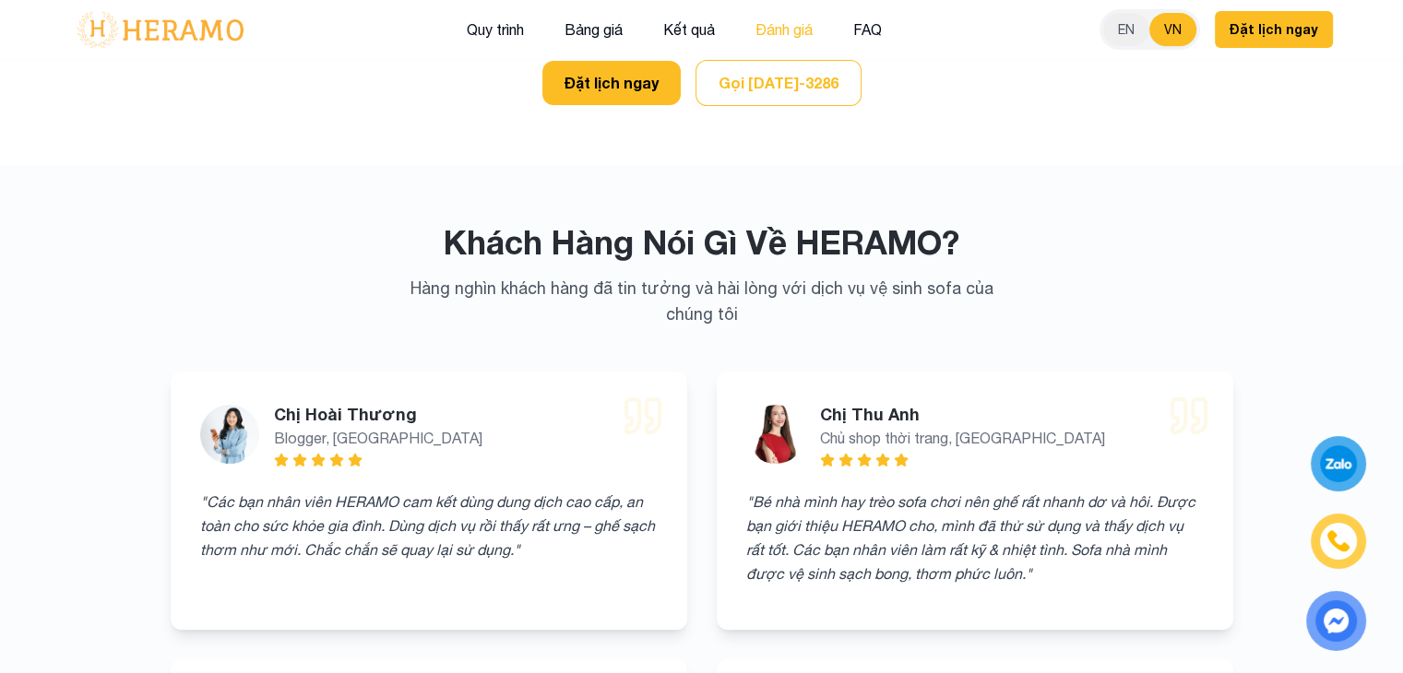
scroll to position [7608, 0]
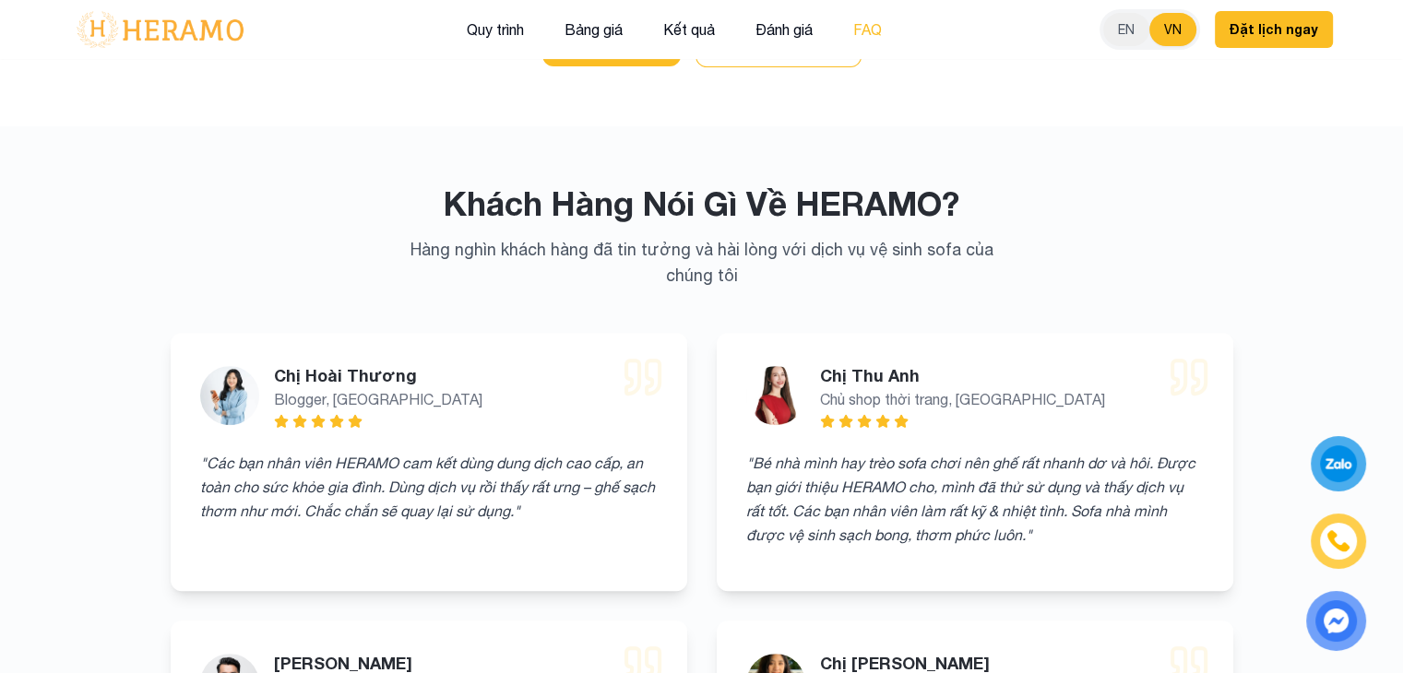
click at [871, 41] on button "FAQ" at bounding box center [868, 30] width 40 height 24
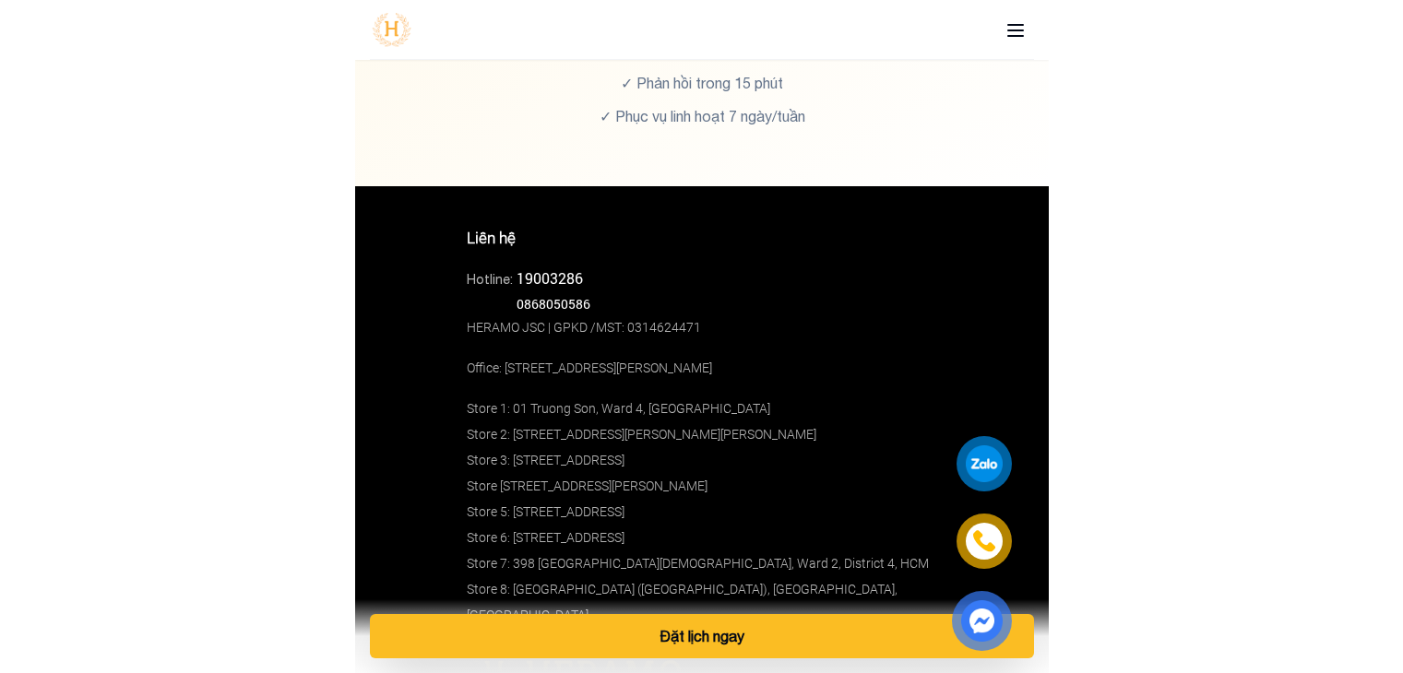
scroll to position [12709, 0]
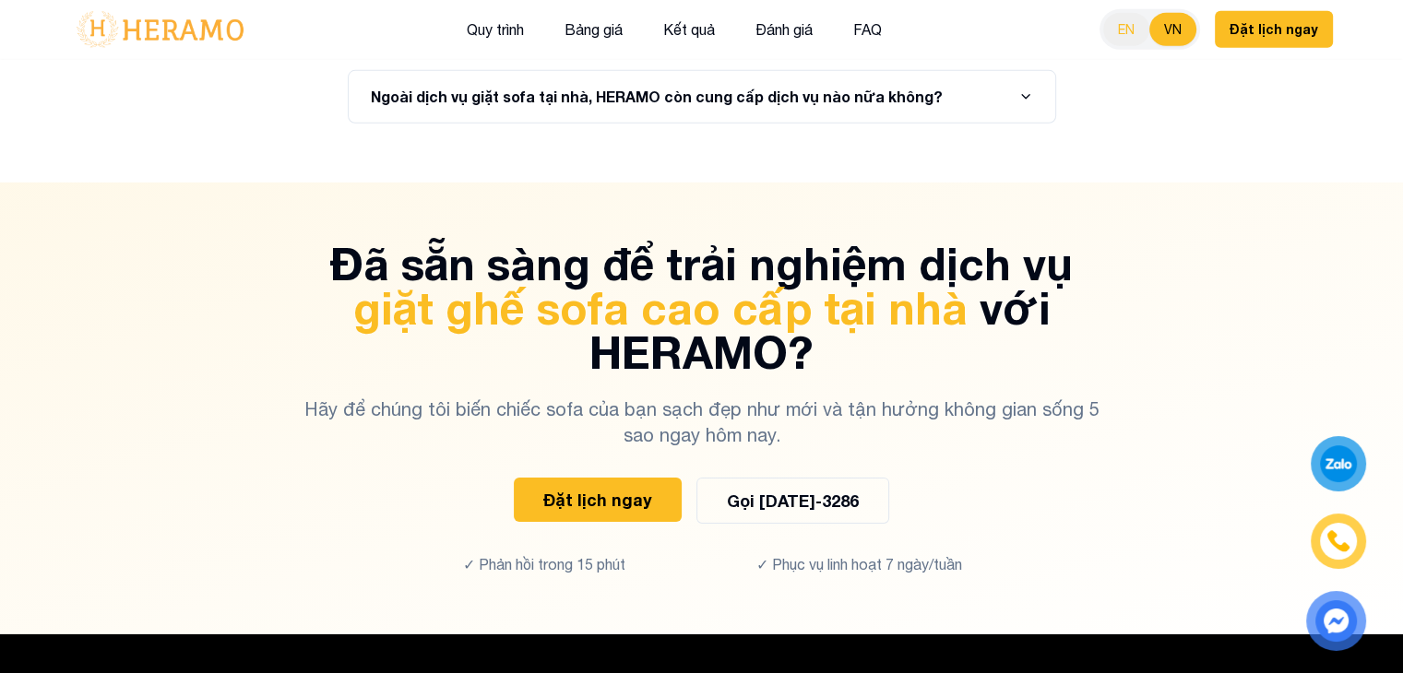
click at [1143, 27] on button "EN" at bounding box center [1126, 29] width 46 height 33
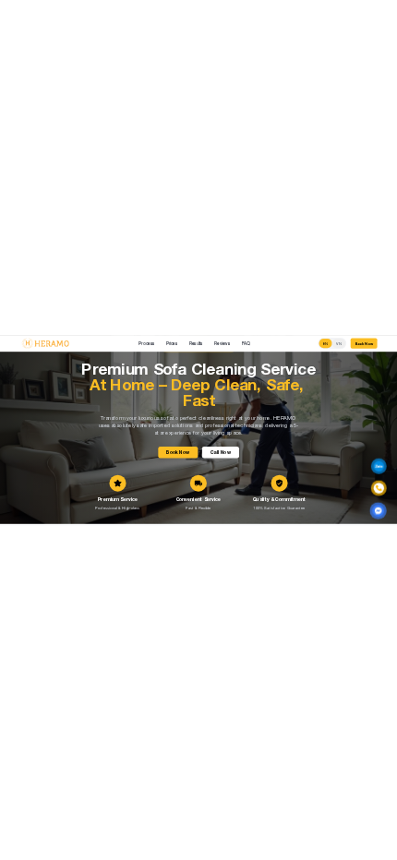
scroll to position [0, 0]
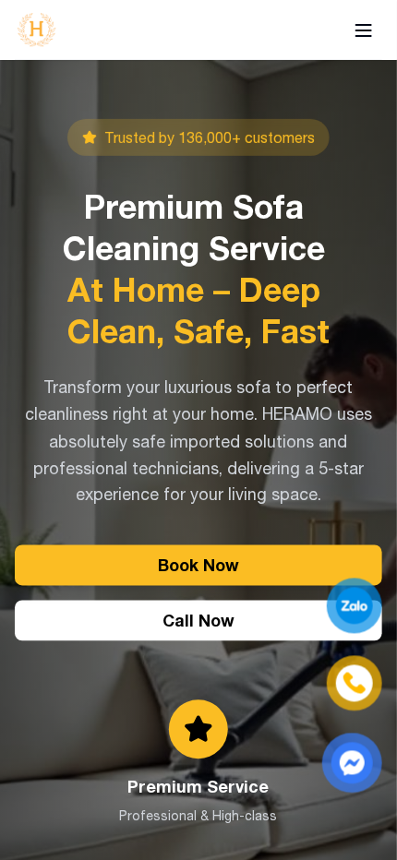
click at [362, 29] on icon at bounding box center [363, 30] width 22 height 22
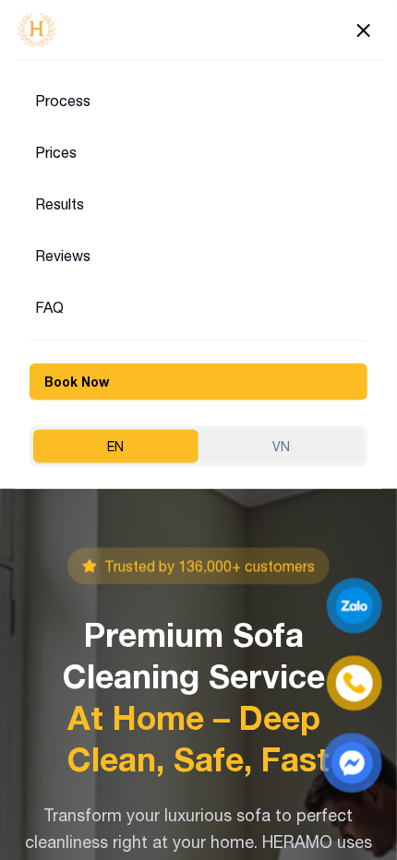
click at [247, 443] on button "VN" at bounding box center [280, 446] width 165 height 33
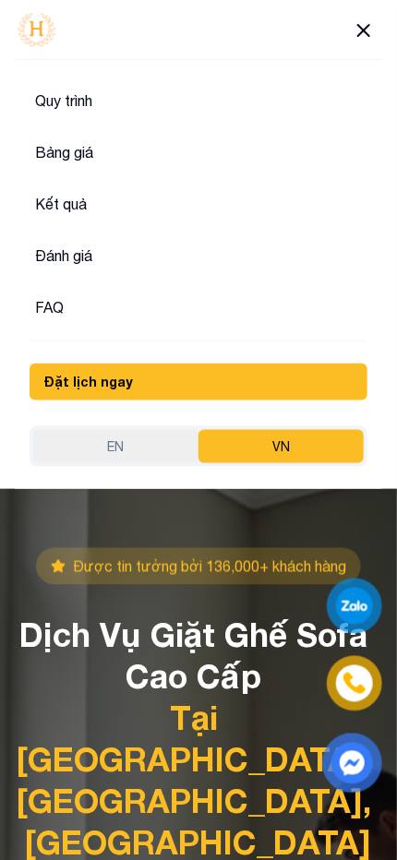
click at [353, 31] on icon at bounding box center [363, 30] width 22 height 22
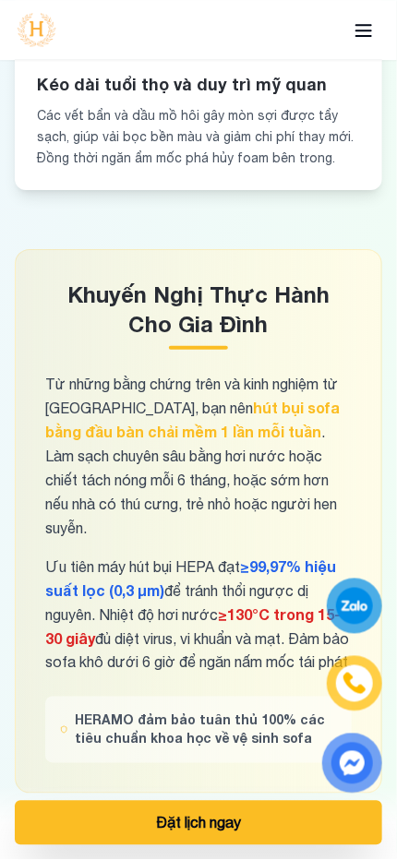
scroll to position [22660, 0]
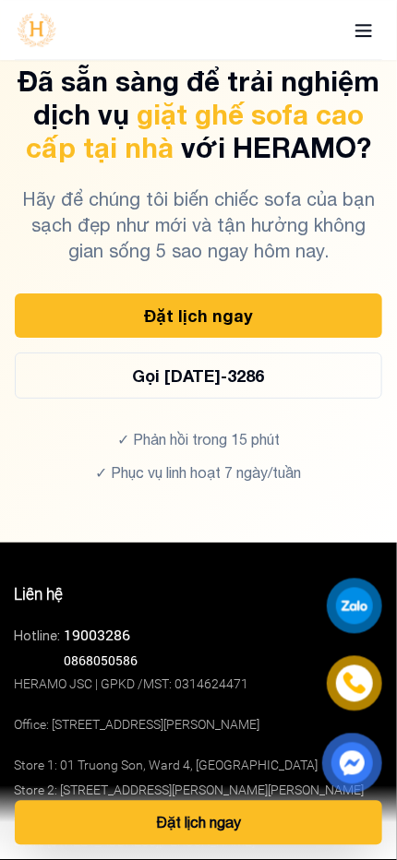
scroll to position [24541, 0]
